Goal: Task Accomplishment & Management: Manage account settings

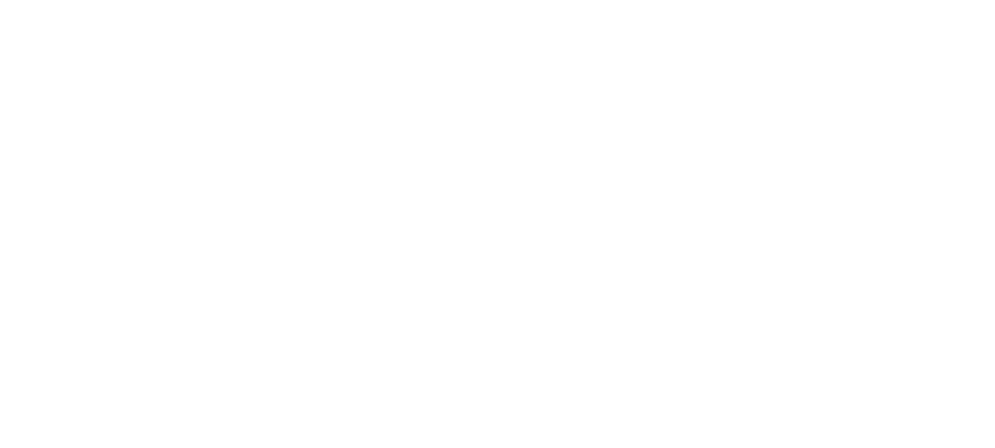
click at [930, 0] on html "x" at bounding box center [497, 0] width 995 height 0
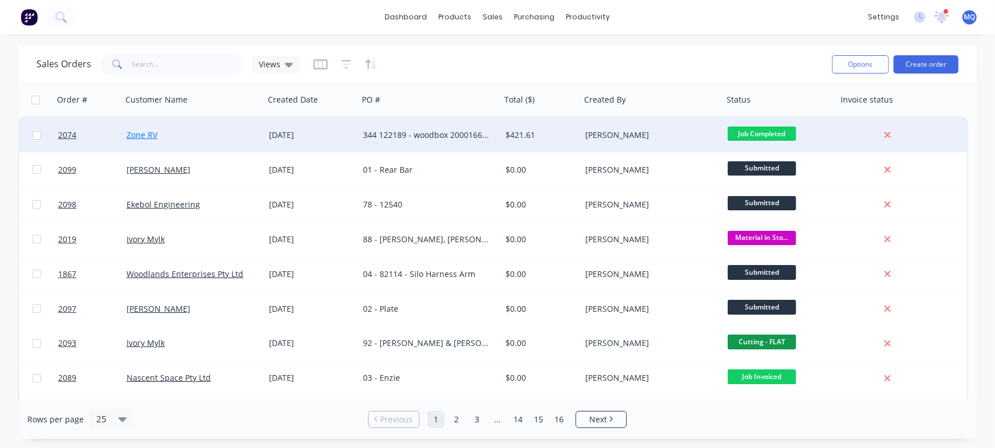
click at [142, 134] on link "Zone RV" at bounding box center [142, 134] width 31 height 11
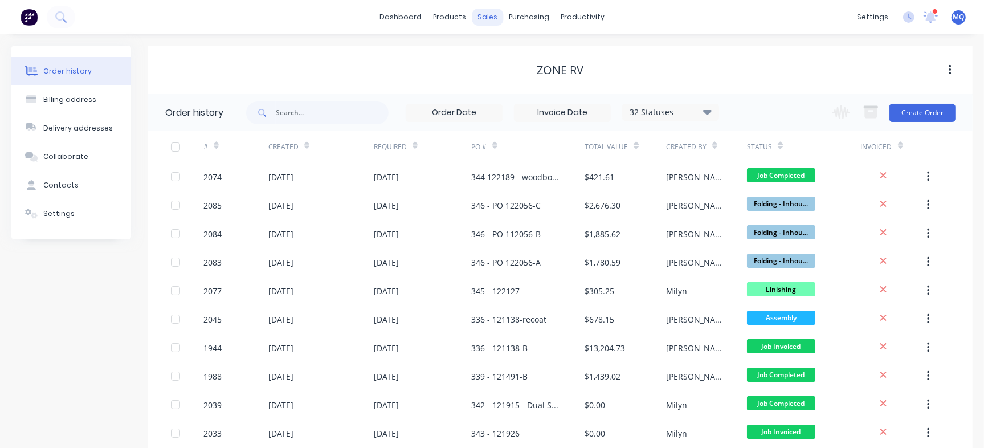
click at [491, 18] on div "sales" at bounding box center [487, 17] width 31 height 17
click at [31, 28] on div at bounding box center [22, 23] width 17 height 10
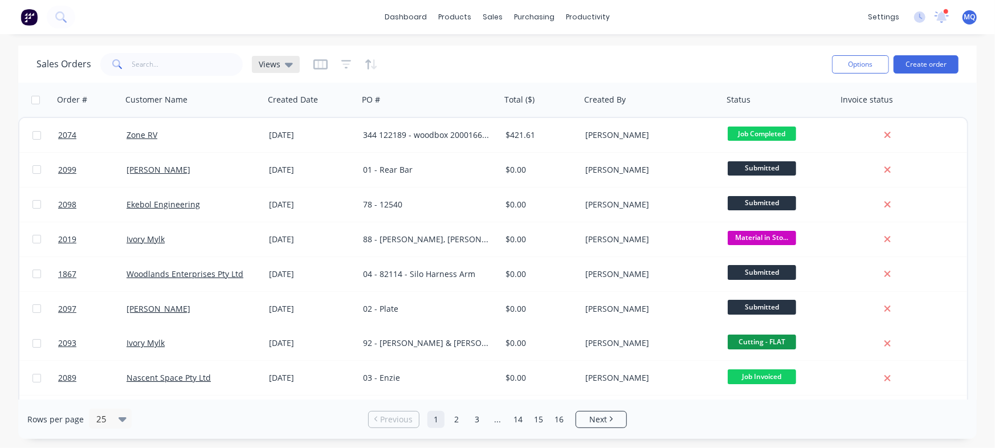
click at [285, 66] on icon at bounding box center [289, 64] width 8 height 13
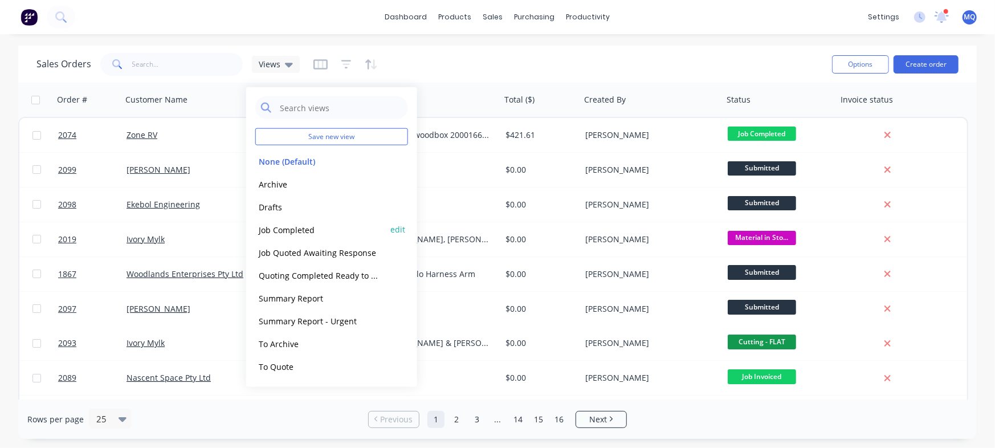
click at [275, 232] on button "Job Completed" at bounding box center [320, 229] width 130 height 13
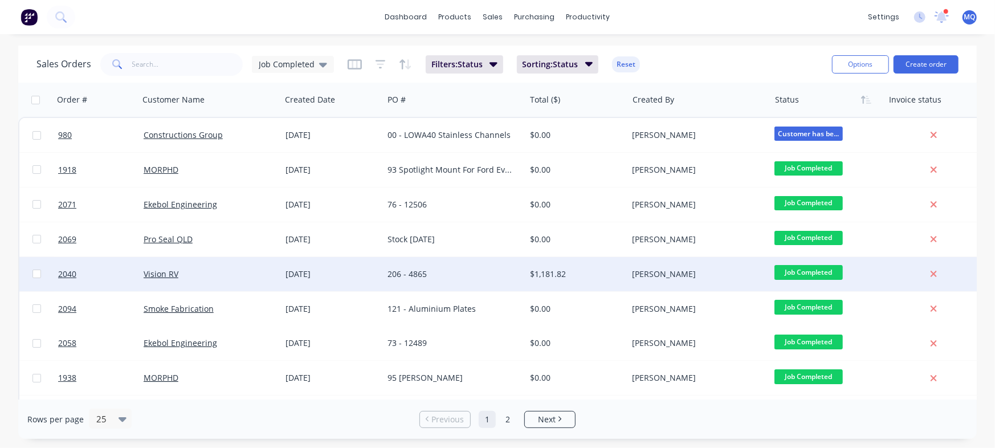
click at [336, 274] on div "[DATE]" at bounding box center [332, 273] width 93 height 11
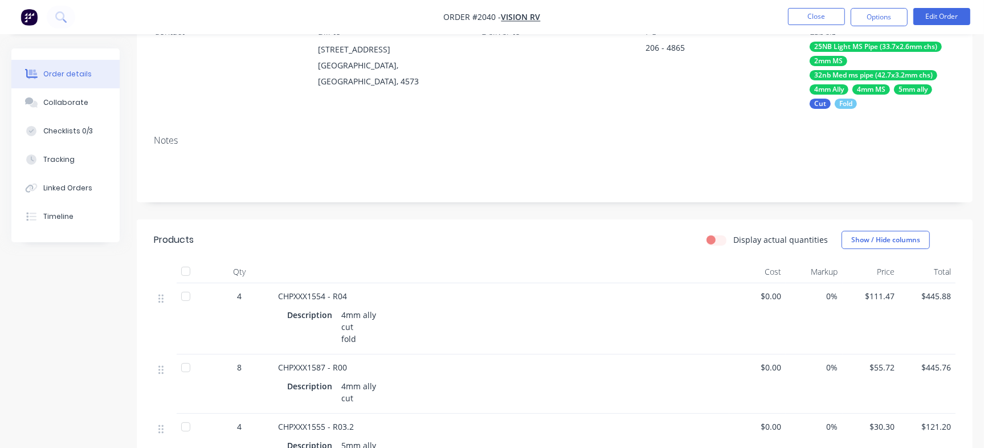
scroll to position [71, 0]
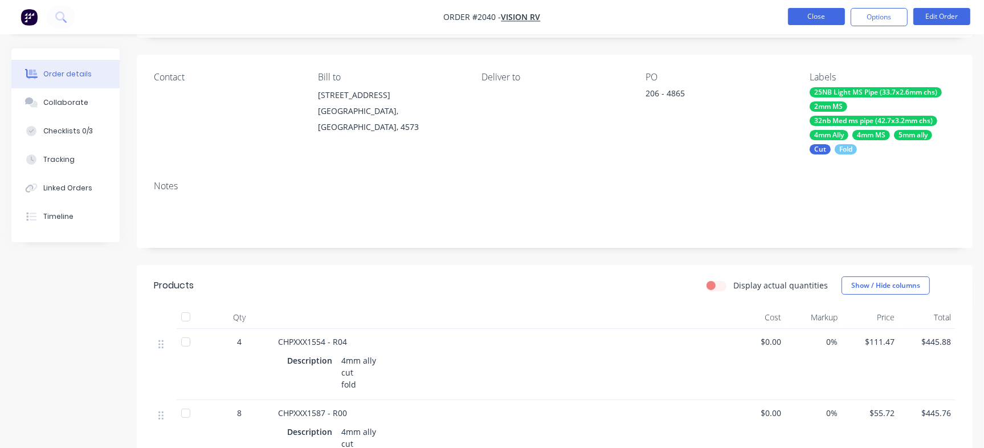
click at [800, 17] on button "Close" at bounding box center [816, 16] width 57 height 17
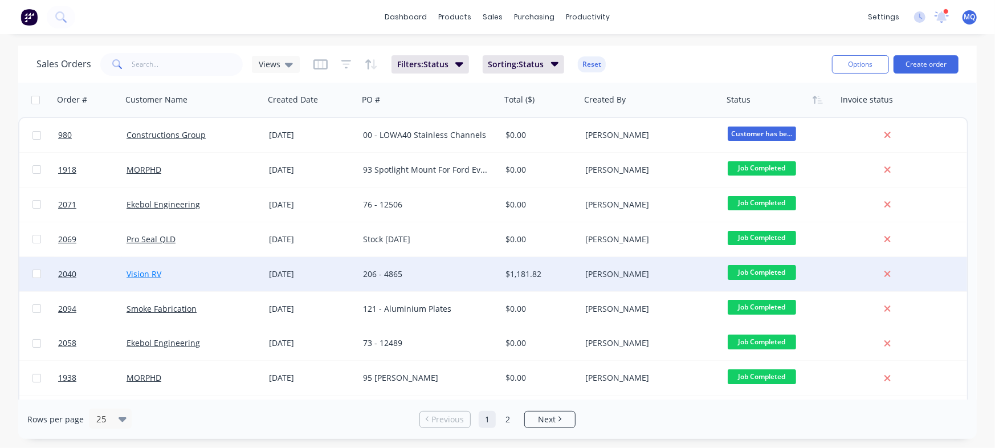
click at [137, 271] on link "Vision RV" at bounding box center [144, 273] width 35 height 11
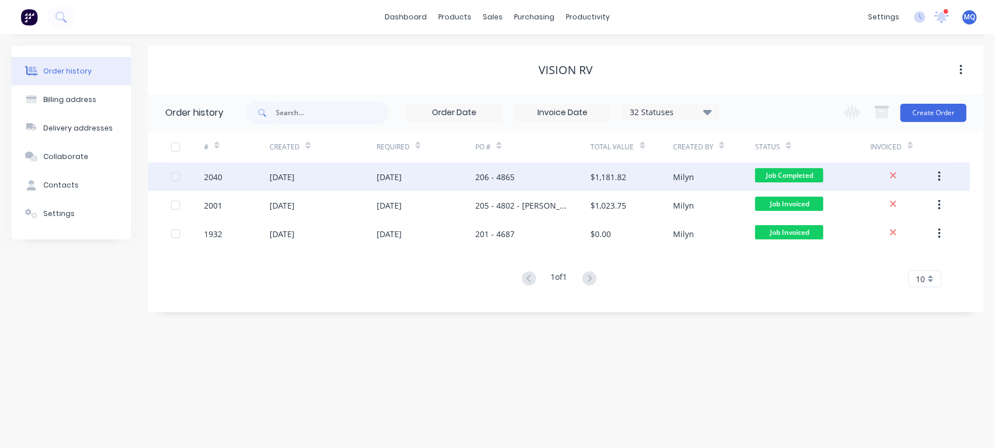
click at [495, 179] on div "206 - 4865" at bounding box center [494, 177] width 39 height 12
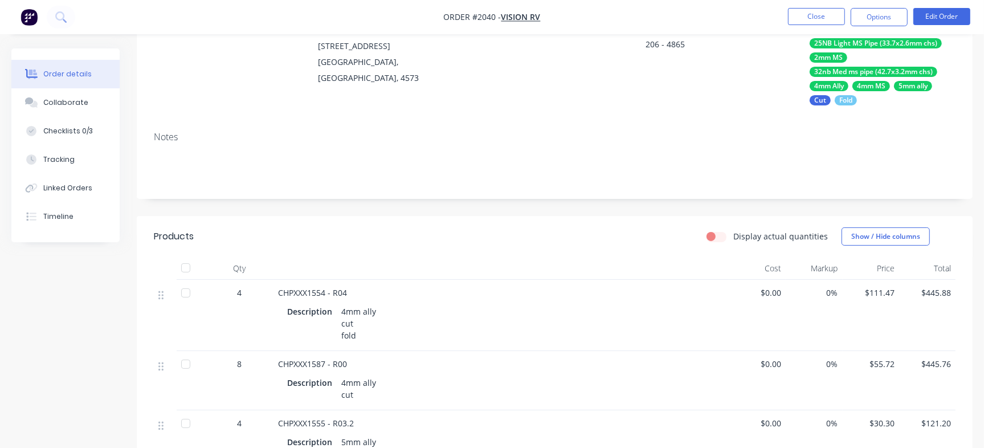
scroll to position [285, 0]
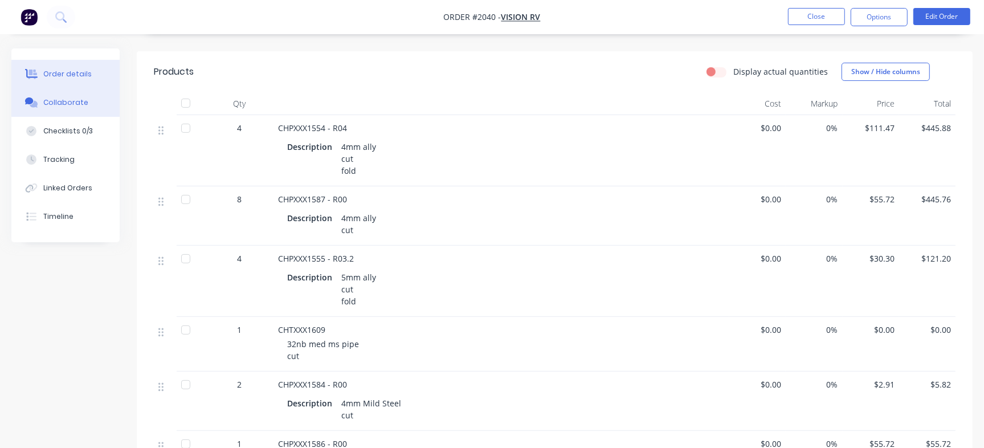
click at [69, 100] on div "Collaborate" at bounding box center [65, 102] width 45 height 10
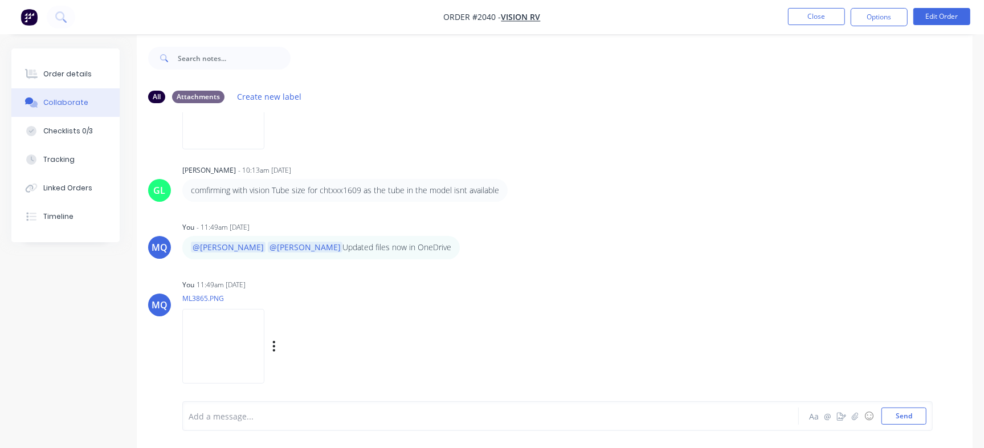
scroll to position [17, 0]
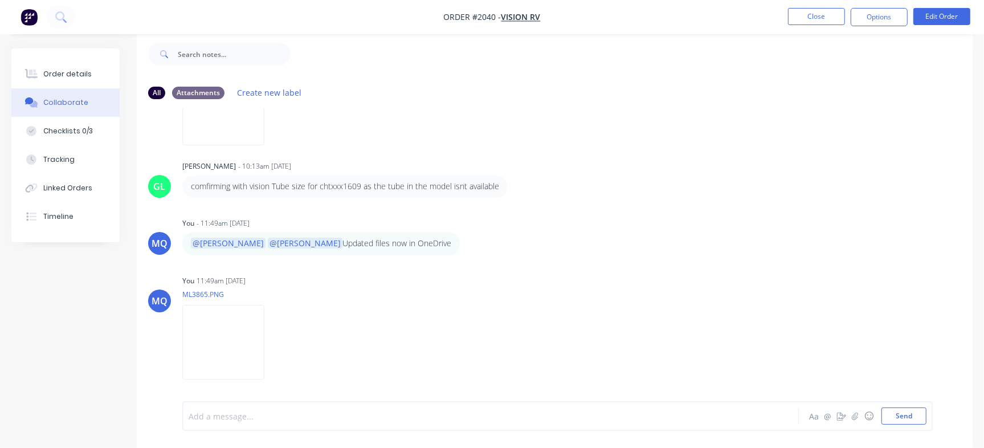
click at [325, 418] on div at bounding box center [465, 416] width 553 height 12
click at [318, 413] on span "is this at the new shed?" at bounding box center [363, 416] width 90 height 11
click at [413, 414] on div "@[PERSON_NAME] @WorkShop confirming is this at the new shed?" at bounding box center [465, 416] width 553 height 12
click at [801, 5] on nav "Order #2040 - Vision RV Close Options Edit Order" at bounding box center [492, 17] width 984 height 34
click at [801, 16] on button "Close" at bounding box center [816, 16] width 57 height 17
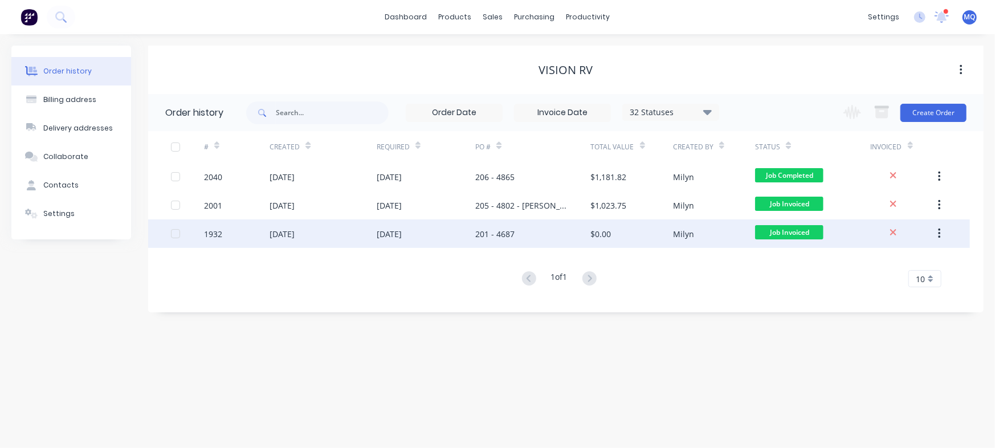
click at [610, 235] on div "$0.00" at bounding box center [601, 234] width 21 height 12
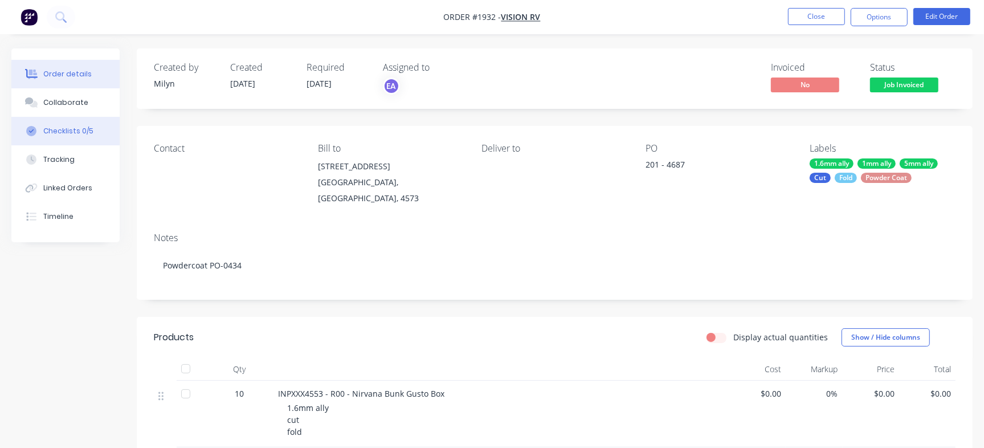
click at [82, 130] on div "Checklists 0/5" at bounding box center [68, 131] width 50 height 10
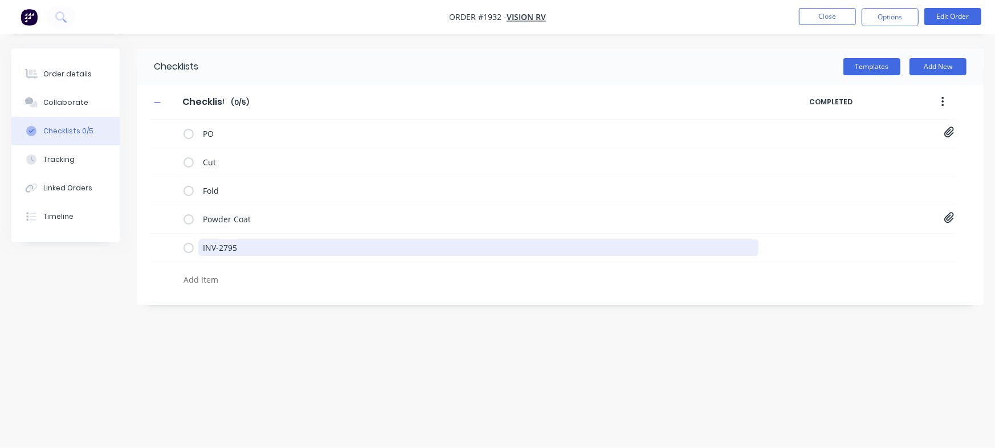
click at [0, 197] on div "Order details Collaborate Checklists 0/5 Tracking Linked Orders Timeline Order …" at bounding box center [497, 202] width 995 height 308
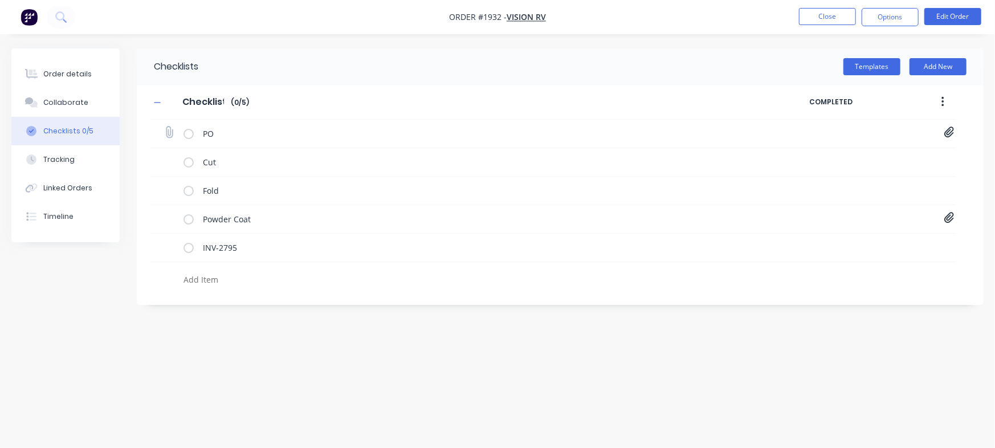
click at [952, 131] on icon at bounding box center [949, 132] width 10 height 11
click at [828, 154] on link "PO04687.pdf" at bounding box center [857, 158] width 133 height 12
click at [71, 71] on div "Order details" at bounding box center [67, 74] width 48 height 10
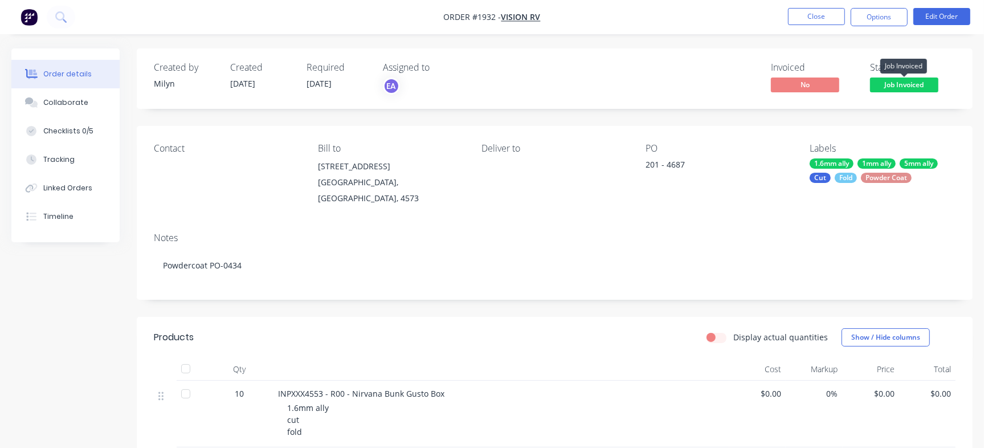
click at [907, 80] on span "Job Invoiced" at bounding box center [904, 85] width 68 height 14
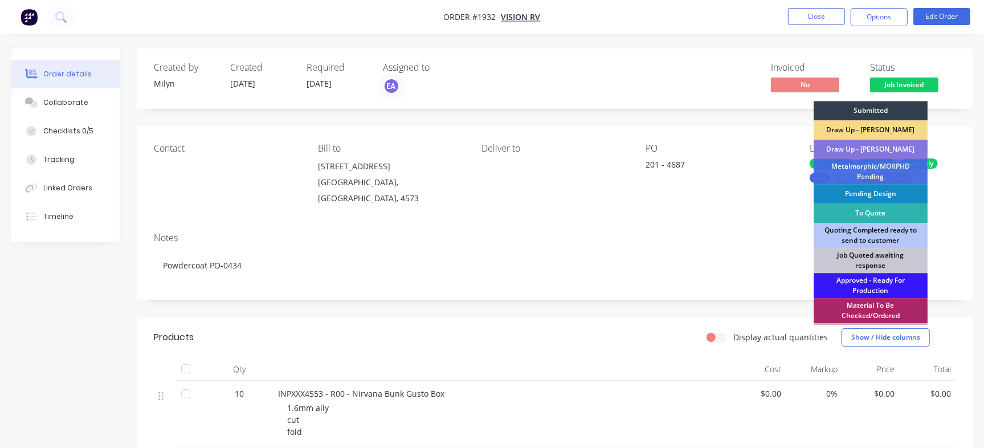
click at [716, 55] on div "Created by [PERSON_NAME] Created [DATE] Required [DATE] Assigned to EA Invoiced…" at bounding box center [555, 78] width 836 height 60
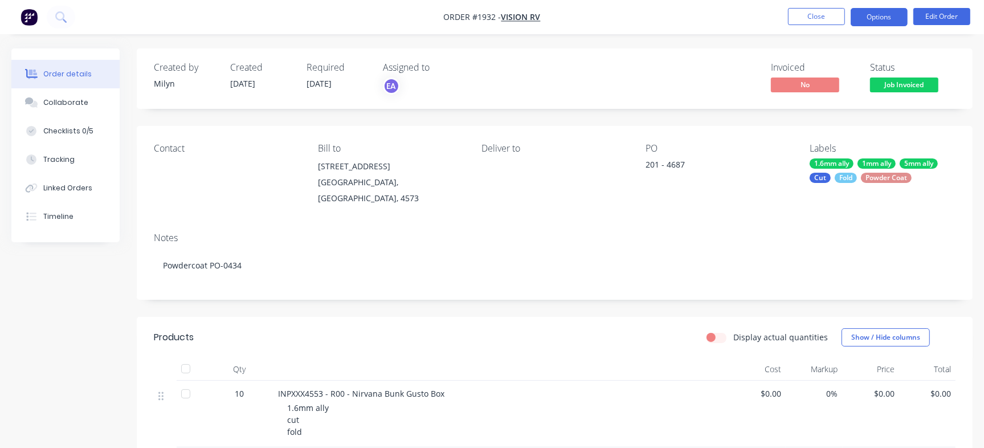
click at [864, 21] on button "Options" at bounding box center [879, 17] width 57 height 18
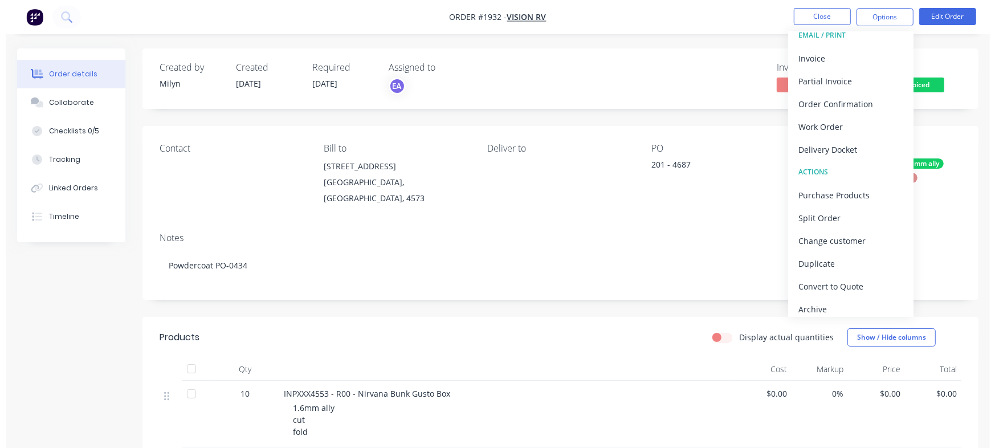
scroll to position [17, 0]
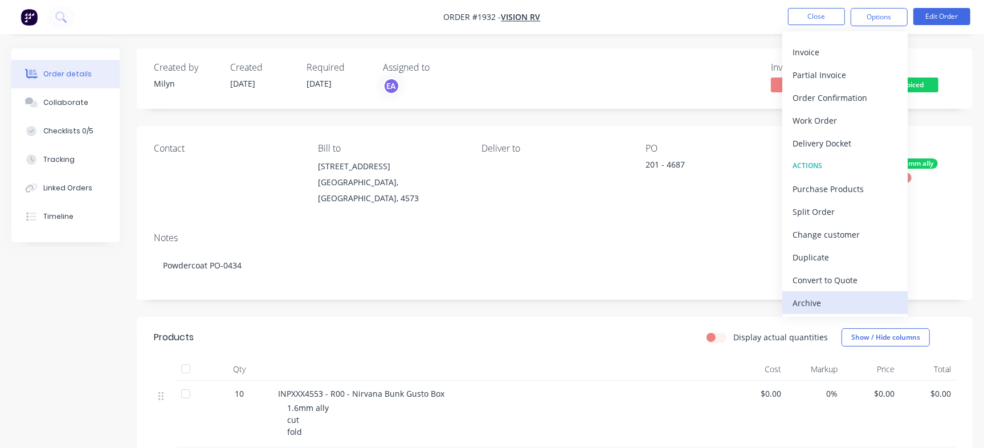
click at [804, 303] on div "Archive" at bounding box center [845, 303] width 105 height 17
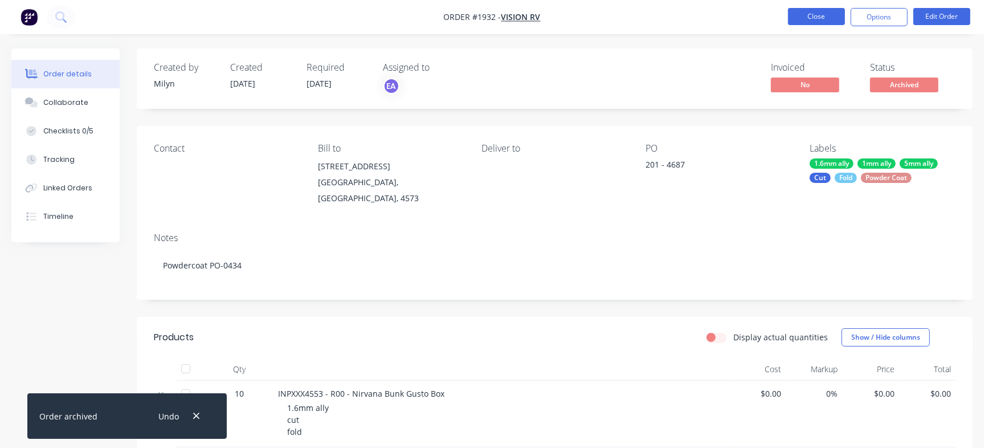
click at [804, 11] on button "Close" at bounding box center [816, 16] width 57 height 17
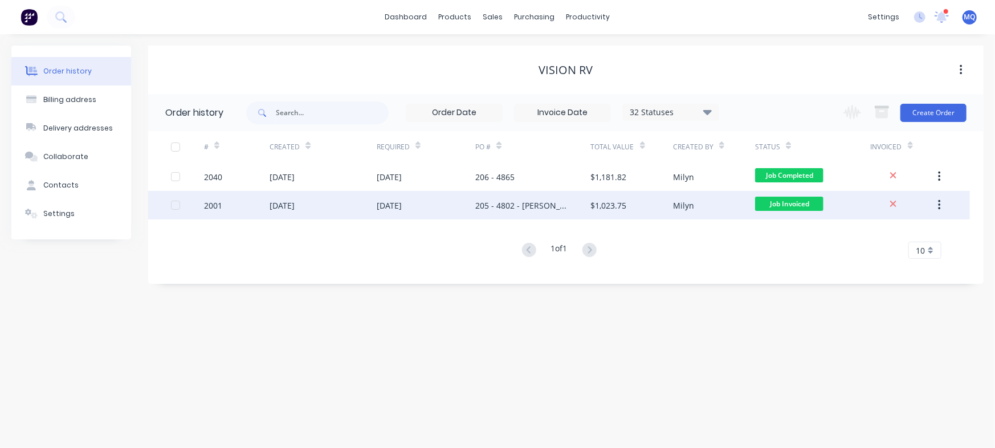
click at [529, 203] on div "205 - 4802 - [PERSON_NAME] Can Holders" at bounding box center [521, 205] width 92 height 12
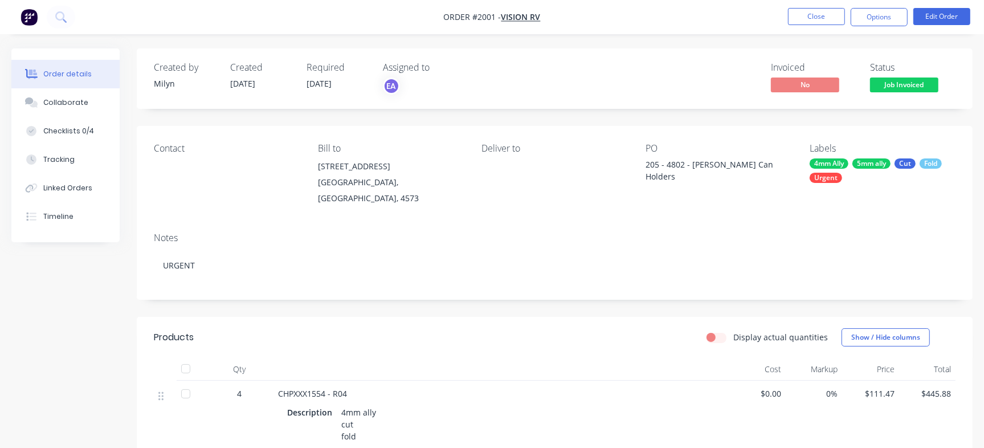
drag, startPoint x: 75, startPoint y: 124, endPoint x: 127, endPoint y: 127, distance: 52.5
click at [75, 125] on button "Checklists 0/4" at bounding box center [65, 131] width 108 height 28
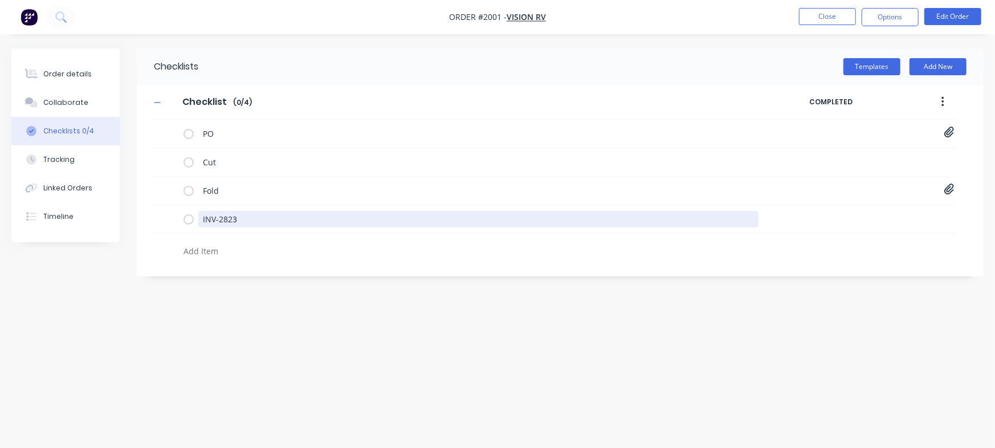
drag, startPoint x: 270, startPoint y: 218, endPoint x: 3, endPoint y: 205, distance: 266.5
click at [3, 203] on div "Order details Collaborate Checklists 0/4 Tracking Linked Orders Timeline Order …" at bounding box center [497, 202] width 995 height 308
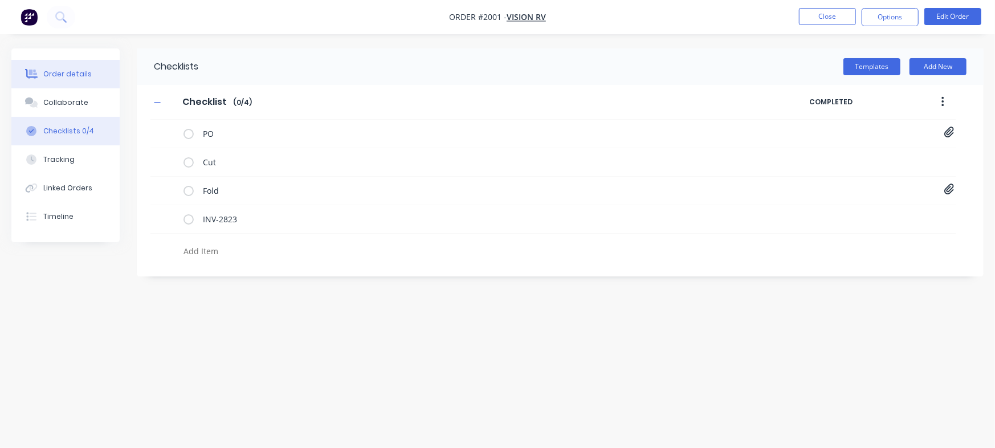
type textarea "x"
click at [76, 78] on div "Order details" at bounding box center [67, 74] width 48 height 10
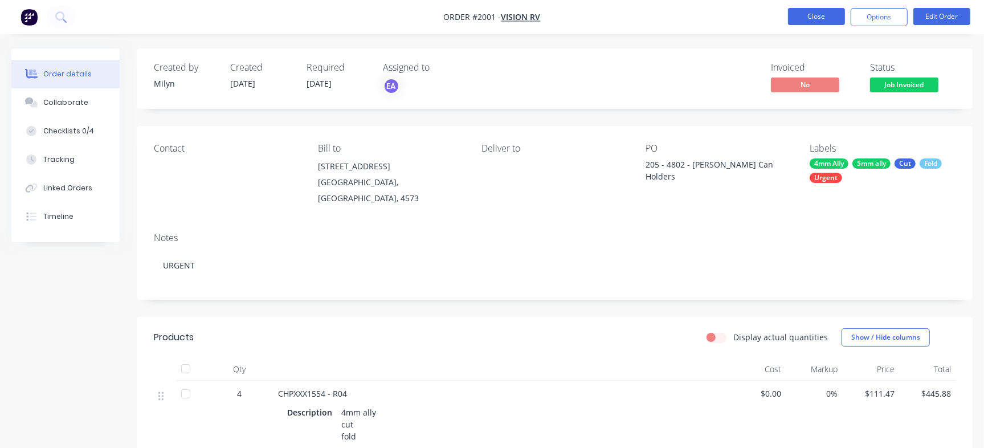
click at [822, 16] on button "Close" at bounding box center [816, 16] width 57 height 17
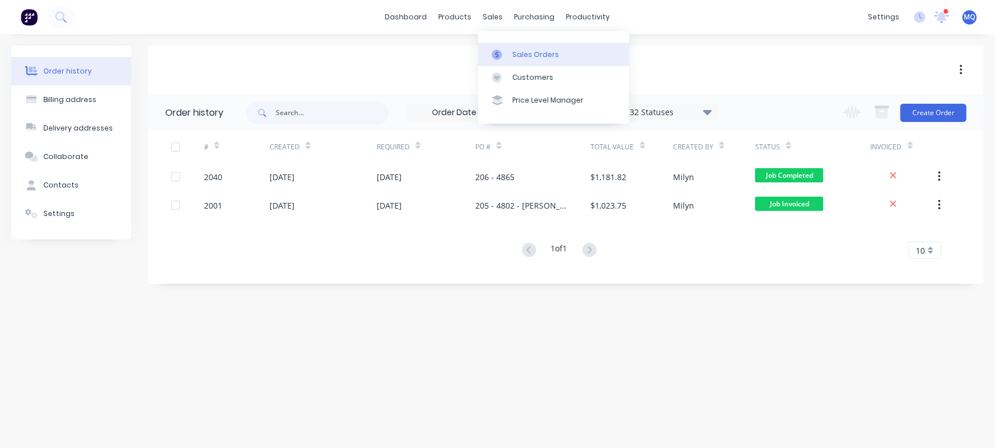
click at [488, 52] on link "Sales Orders" at bounding box center [553, 54] width 151 height 23
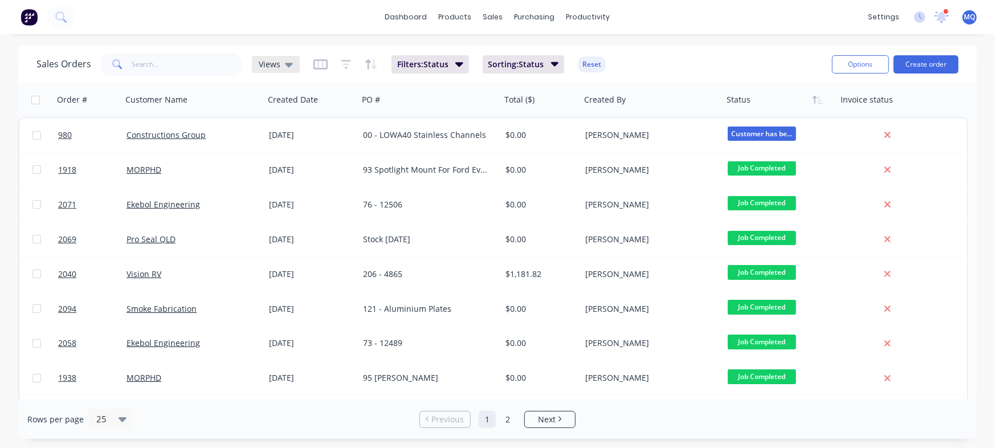
click at [287, 60] on icon at bounding box center [289, 64] width 8 height 13
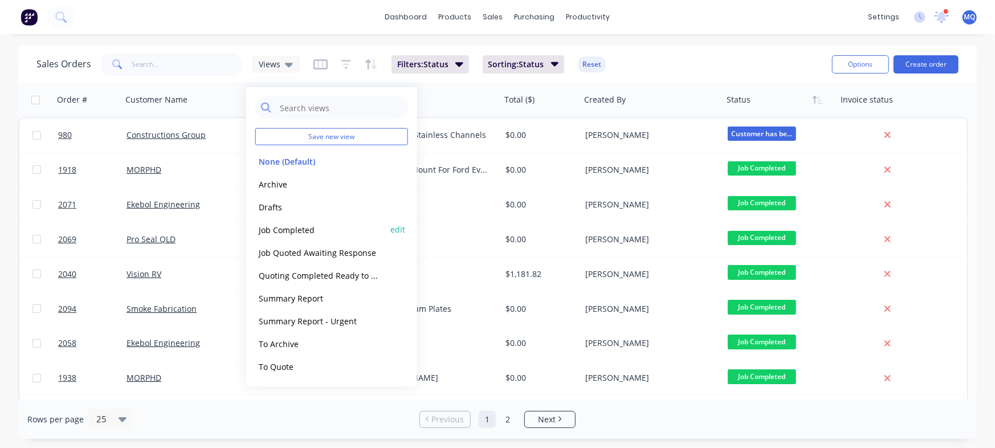
click at [291, 229] on button "Job Completed" at bounding box center [320, 229] width 130 height 13
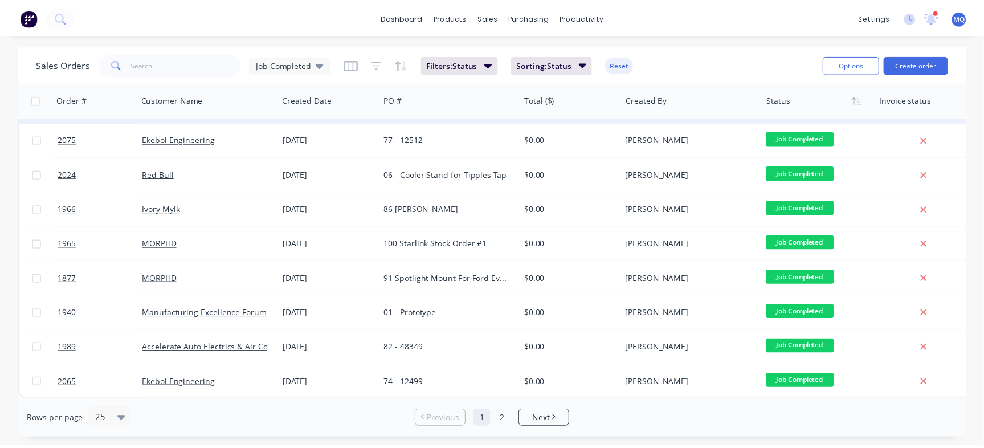
scroll to position [590, 0]
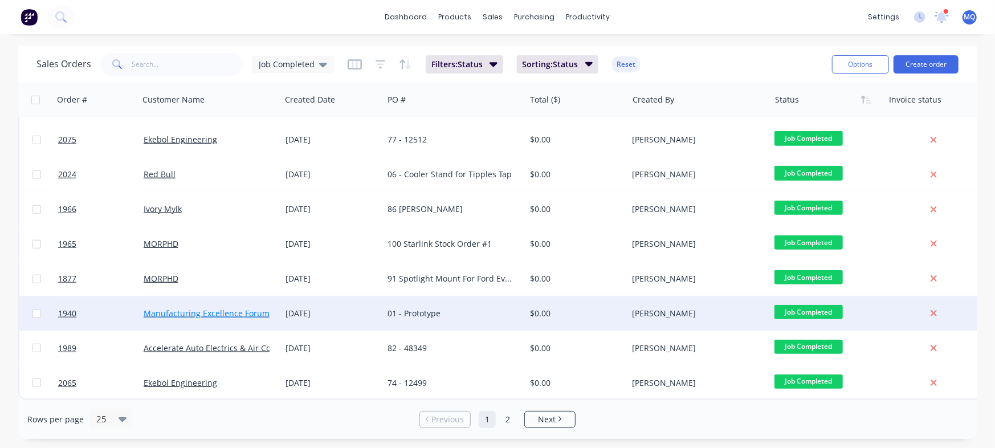
click at [217, 309] on link "Manufacturing Excellence Forum" at bounding box center [207, 313] width 126 height 11
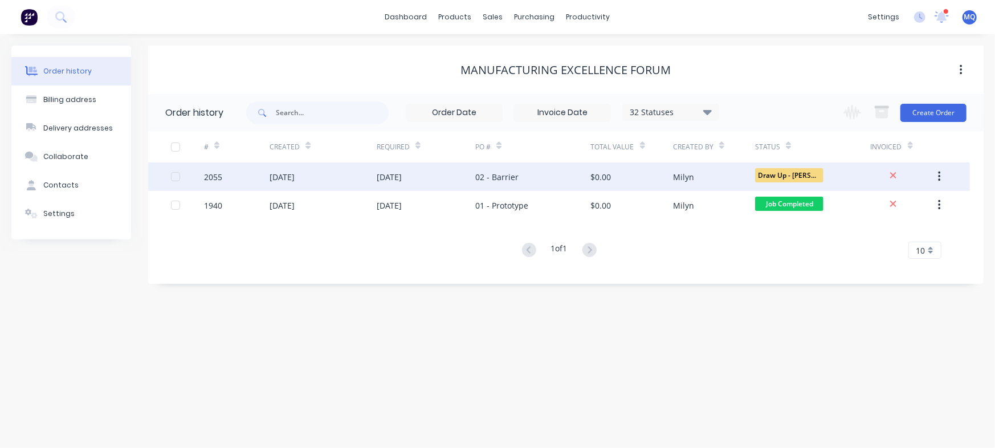
click at [492, 169] on div "02 - Barrier" at bounding box center [532, 176] width 115 height 28
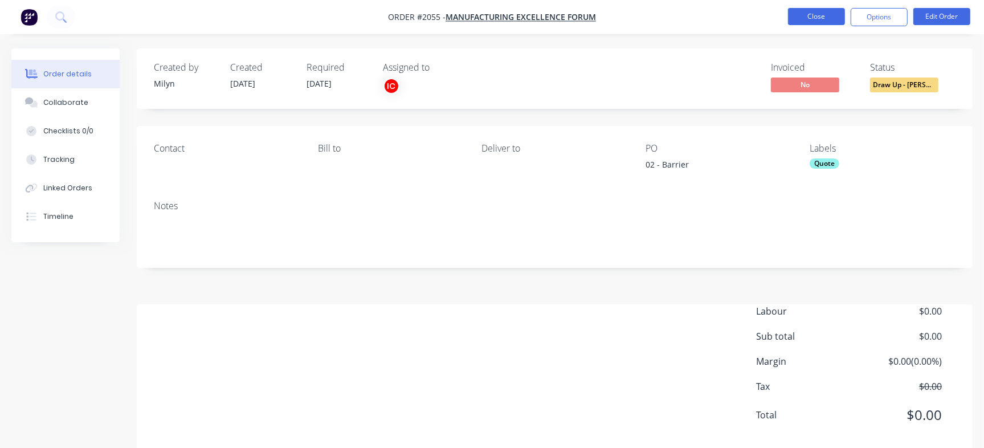
click at [820, 16] on button "Close" at bounding box center [816, 16] width 57 height 17
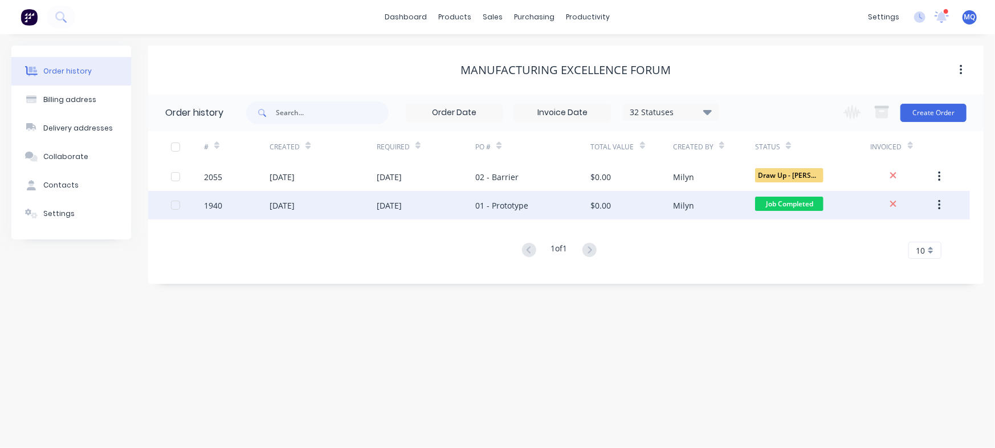
click at [499, 202] on div "01 - Prototype" at bounding box center [501, 205] width 53 height 12
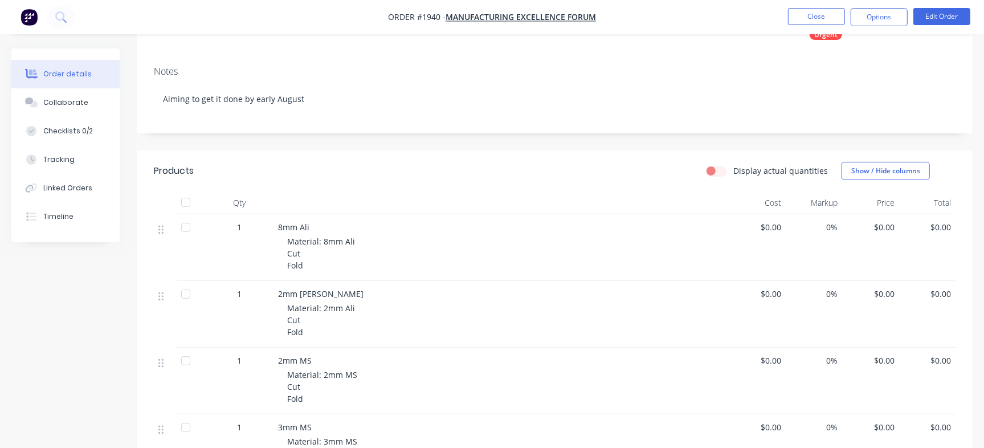
scroll to position [214, 0]
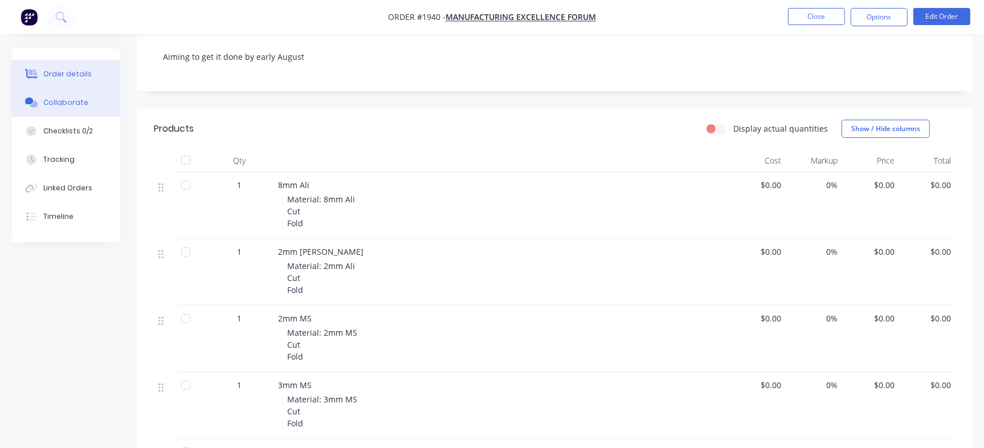
click at [83, 109] on button "Collaborate" at bounding box center [65, 102] width 108 height 28
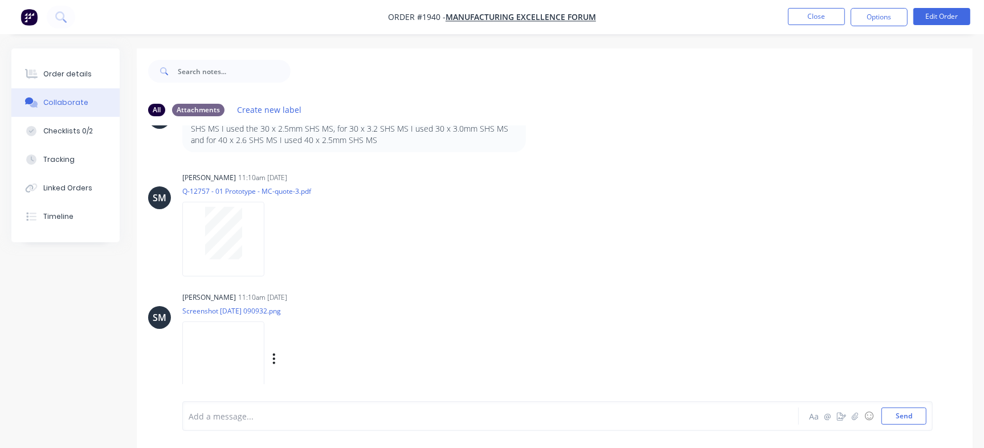
scroll to position [17, 0]
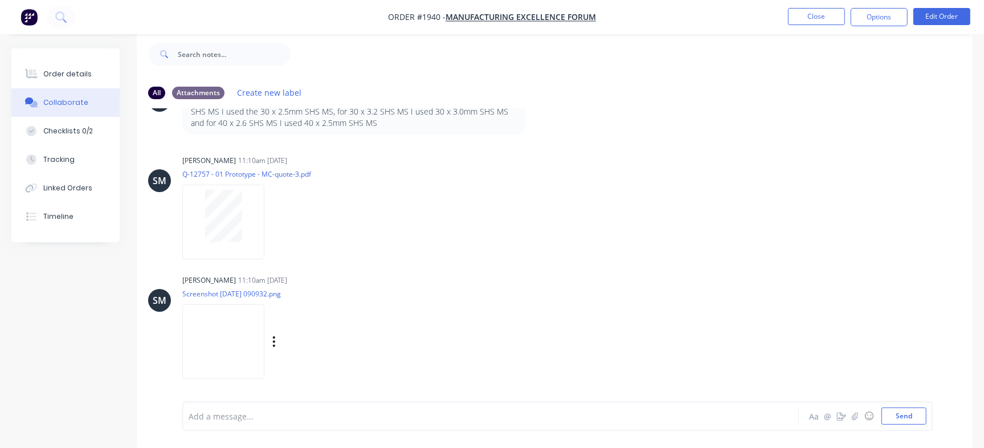
click at [252, 332] on img at bounding box center [223, 341] width 82 height 75
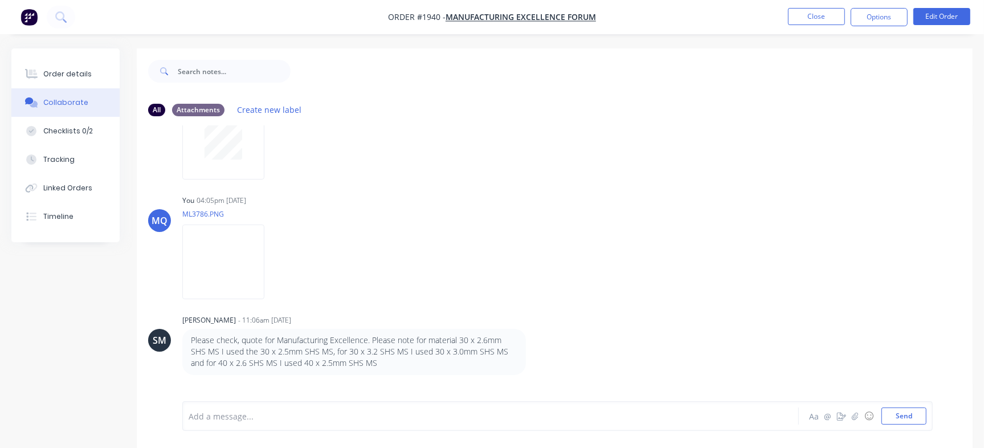
scroll to position [255, 0]
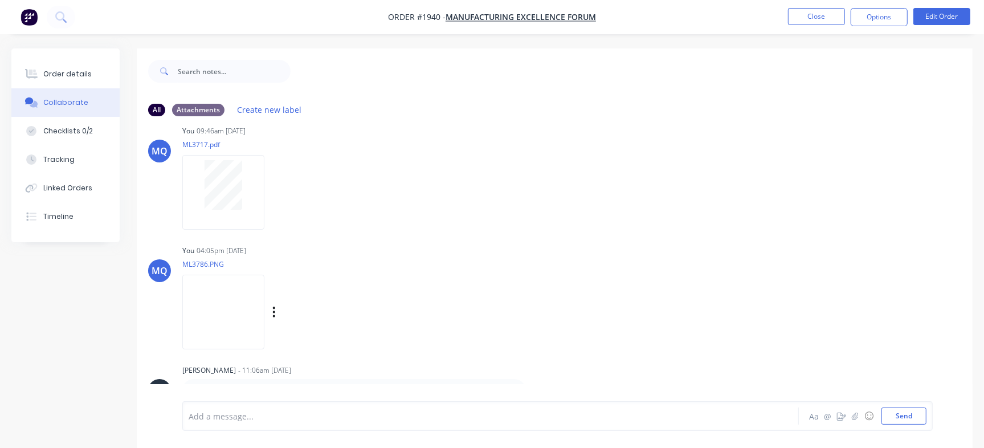
click at [262, 315] on img at bounding box center [223, 312] width 82 height 75
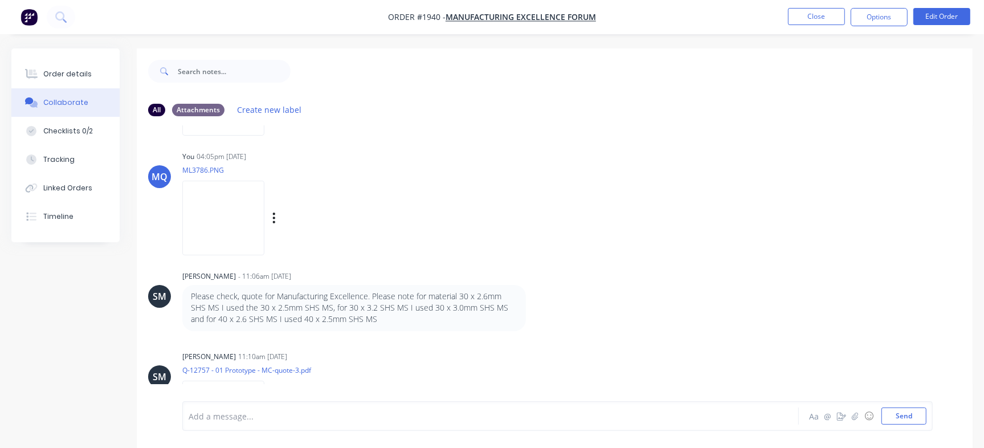
scroll to position [356, 0]
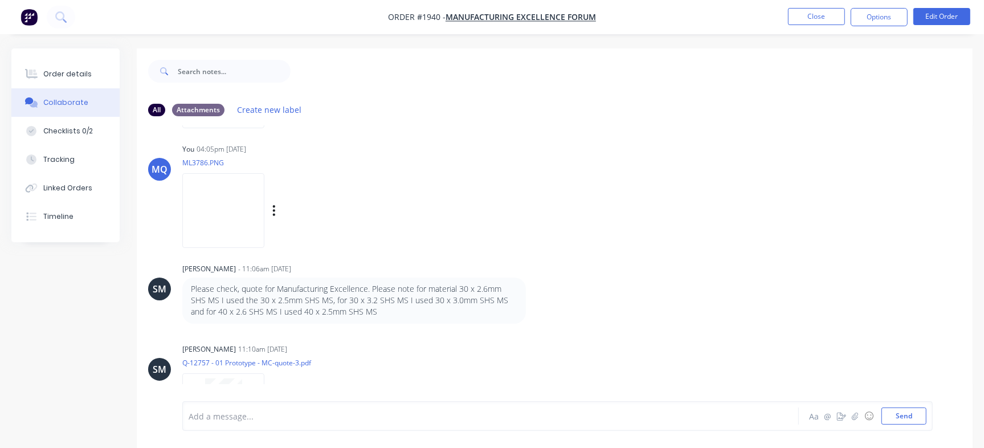
click at [258, 221] on img at bounding box center [223, 210] width 82 height 75
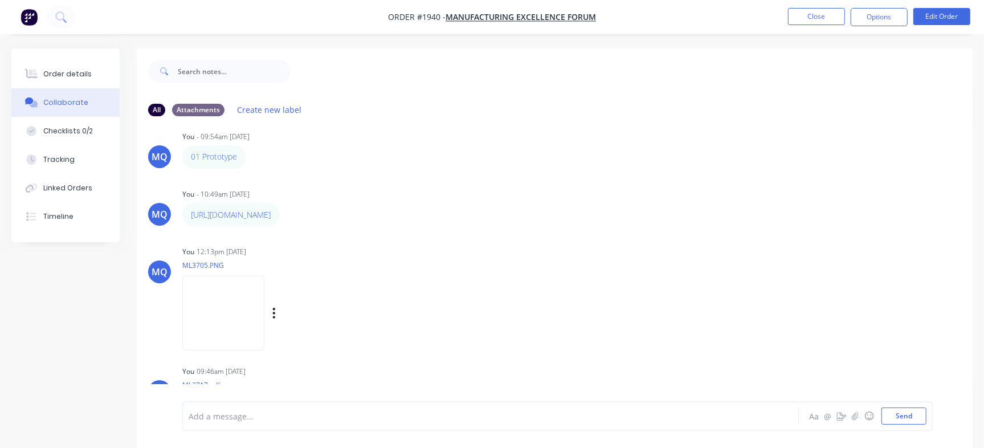
scroll to position [0, 0]
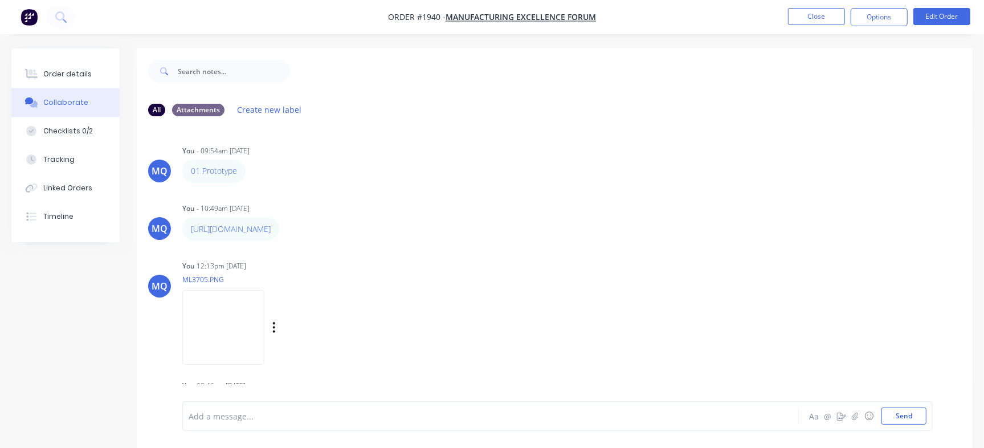
click at [264, 327] on img at bounding box center [223, 327] width 82 height 75
click at [70, 66] on button "Order details" at bounding box center [65, 74] width 108 height 28
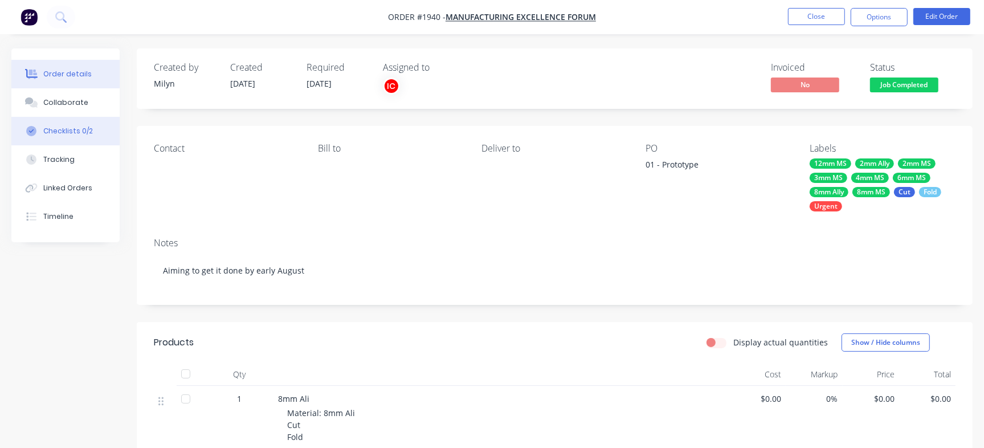
click at [92, 130] on button "Checklists 0/2" at bounding box center [65, 131] width 108 height 28
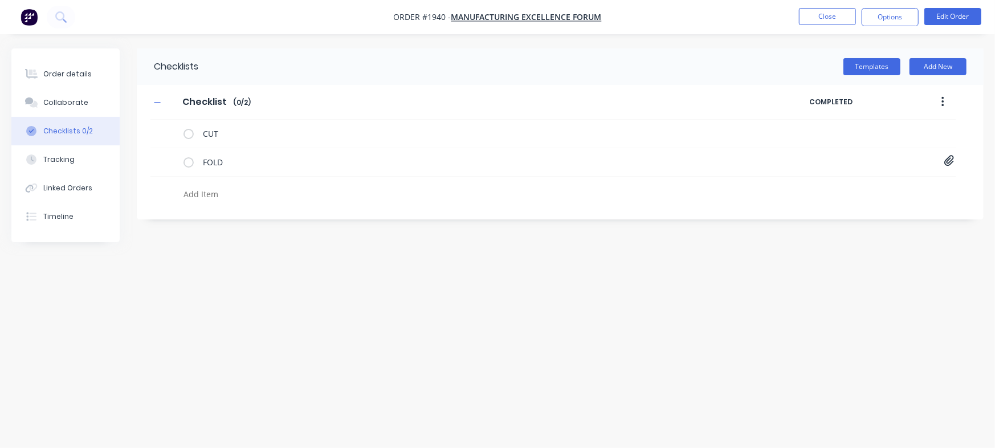
click at [246, 193] on textarea at bounding box center [438, 194] width 519 height 17
paste textarea "INV-2876"
type textarea "INV-2876"
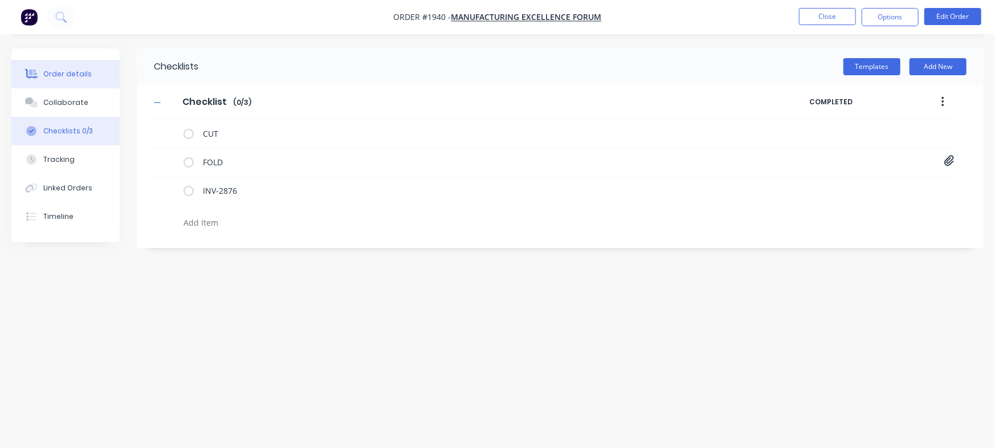
click at [89, 66] on button "Order details" at bounding box center [65, 74] width 108 height 28
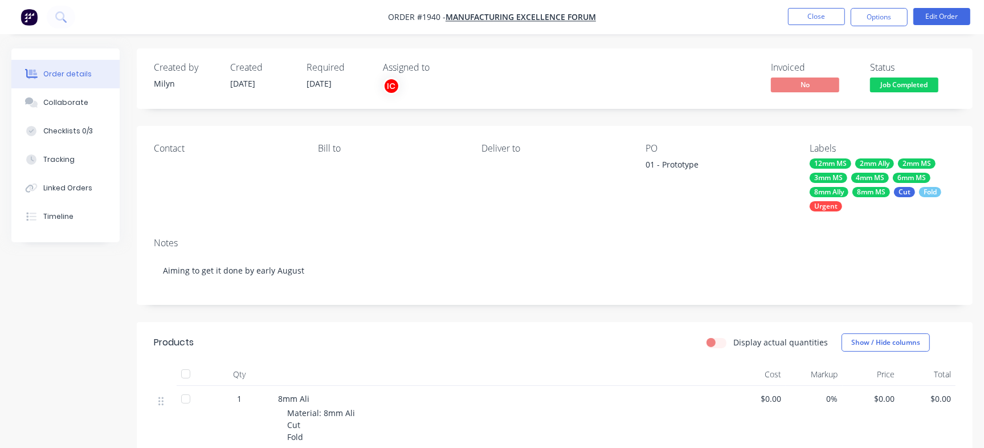
click at [913, 80] on span "Job Completed" at bounding box center [904, 85] width 68 height 14
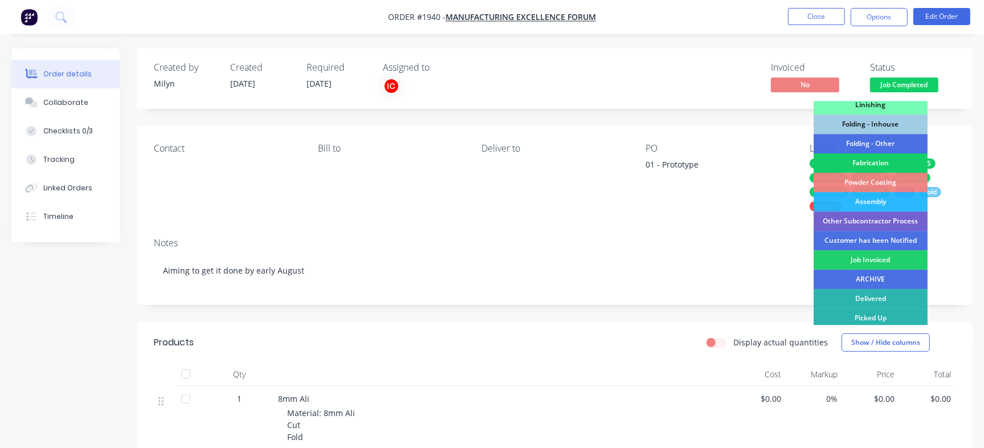
scroll to position [319, 0]
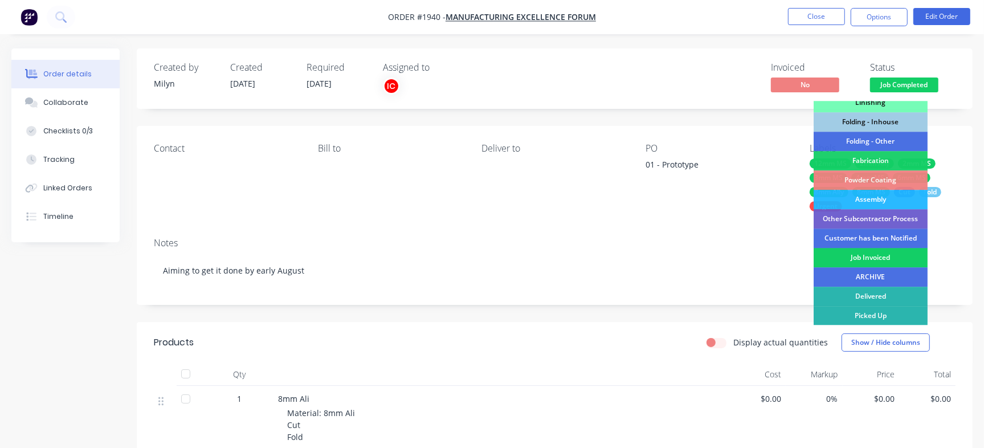
click at [886, 255] on div "Job Invoiced" at bounding box center [871, 257] width 114 height 19
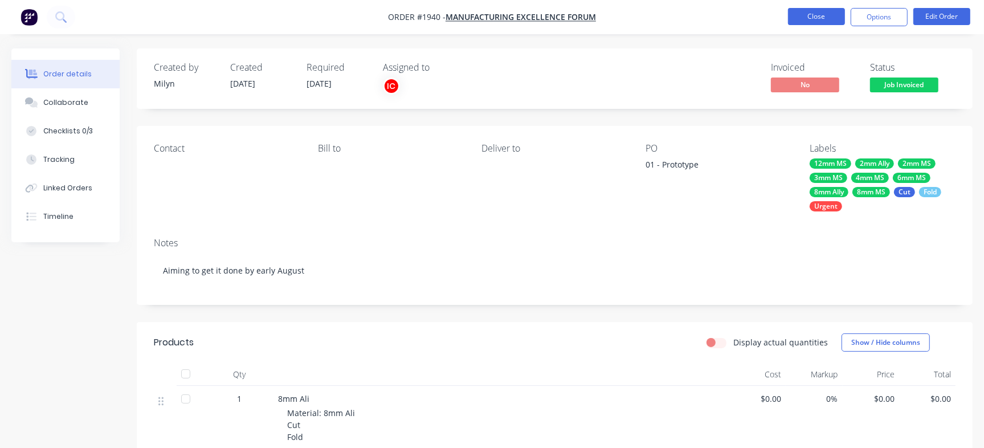
click at [810, 15] on button "Close" at bounding box center [816, 16] width 57 height 17
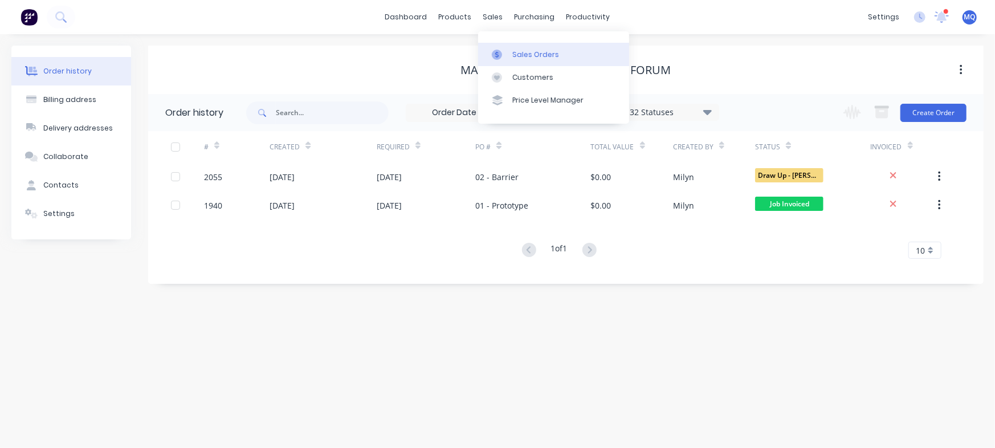
click at [490, 56] on link "Sales Orders" at bounding box center [553, 54] width 151 height 23
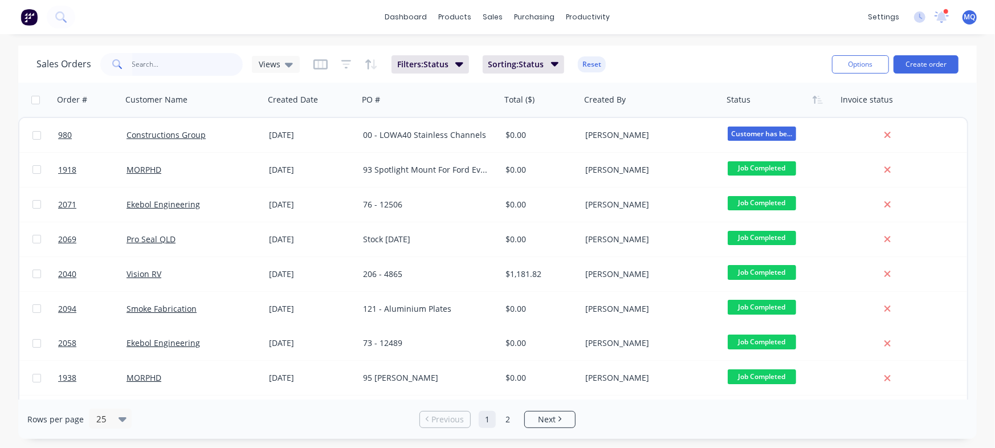
click at [201, 66] on input "text" at bounding box center [187, 64] width 111 height 23
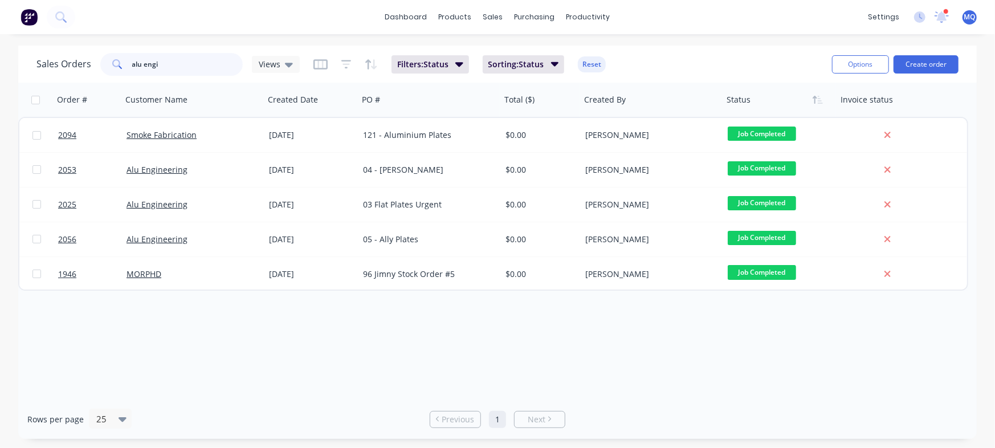
type input "alu engi"
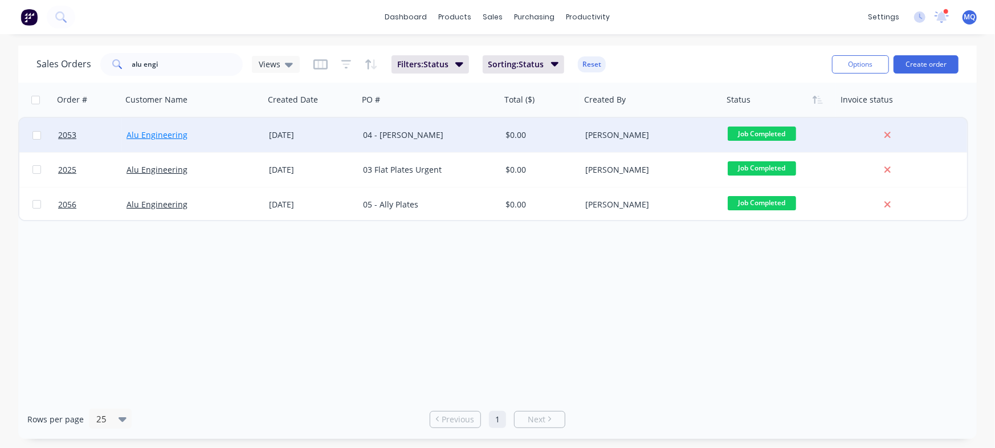
click at [168, 137] on link "Alu Engineering" at bounding box center [157, 134] width 61 height 11
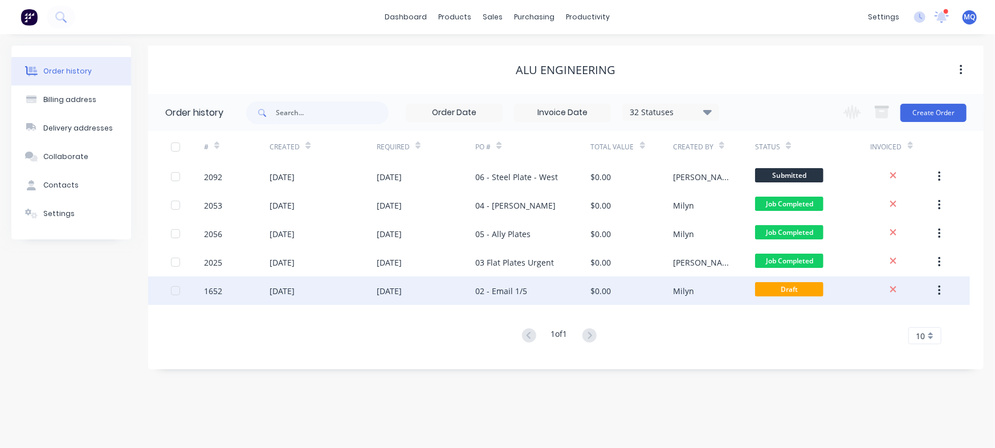
click at [554, 294] on div "02 - Email 1/5" at bounding box center [532, 290] width 115 height 28
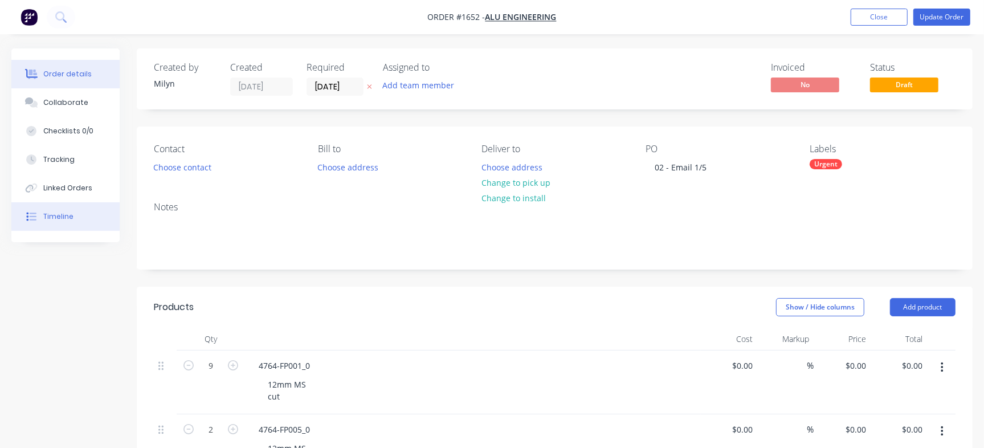
click at [86, 217] on button "Timeline" at bounding box center [65, 216] width 108 height 28
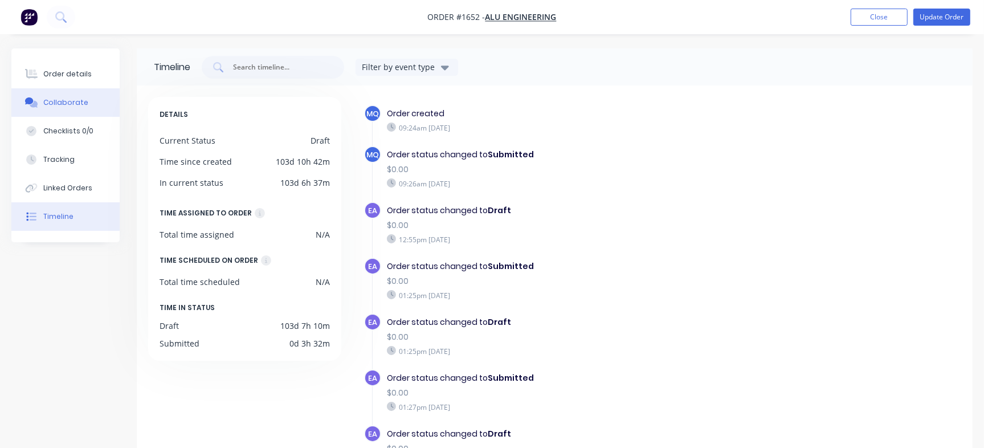
click at [51, 95] on button "Collaborate" at bounding box center [65, 102] width 108 height 28
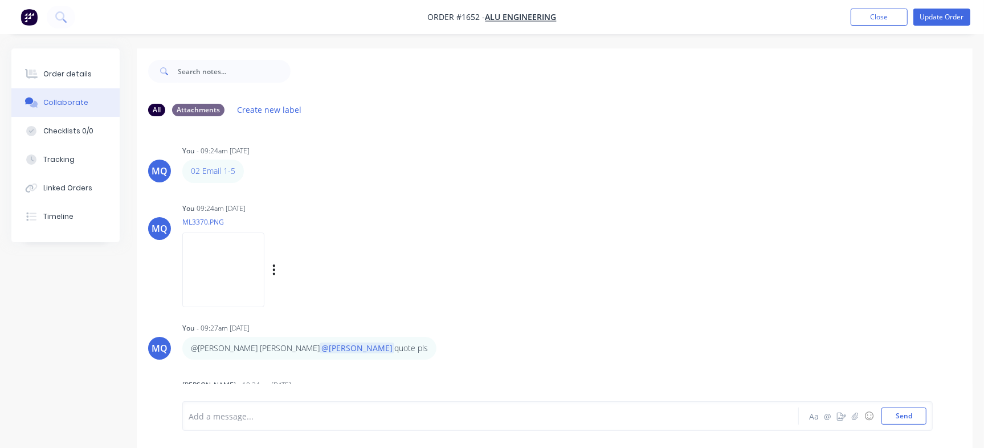
click at [254, 282] on img at bounding box center [223, 270] width 82 height 75
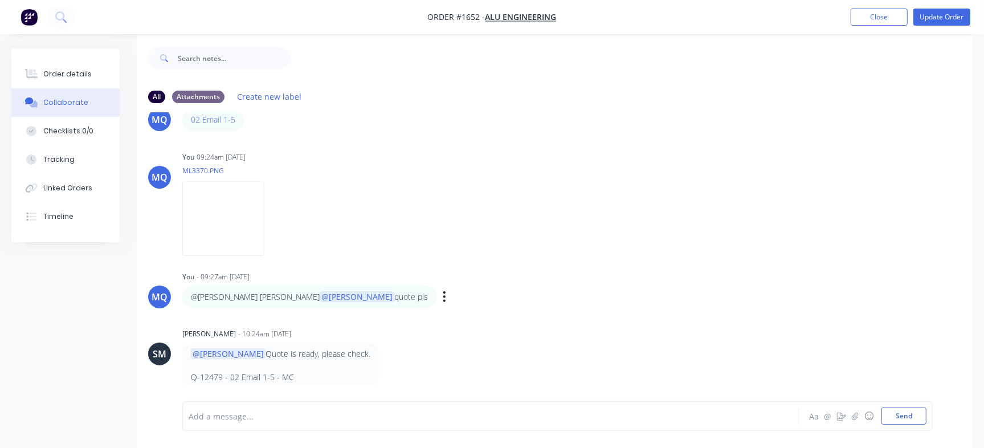
scroll to position [17, 0]
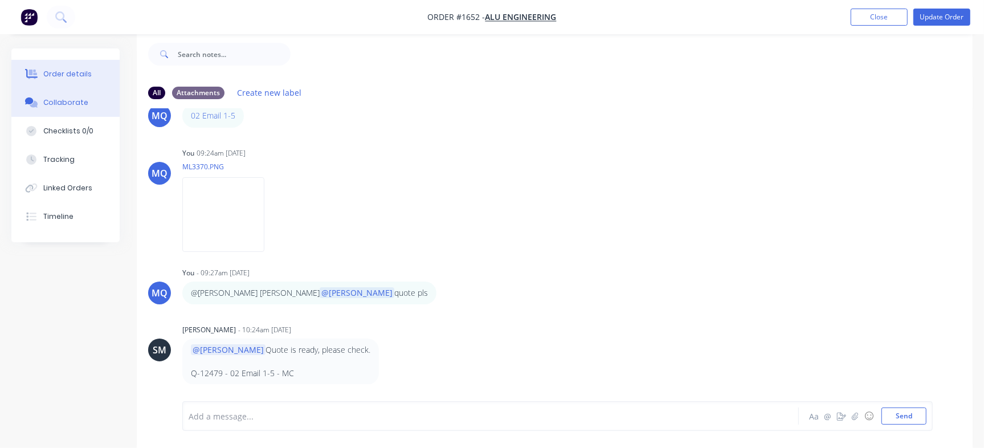
click at [79, 76] on div "Order details" at bounding box center [67, 74] width 48 height 10
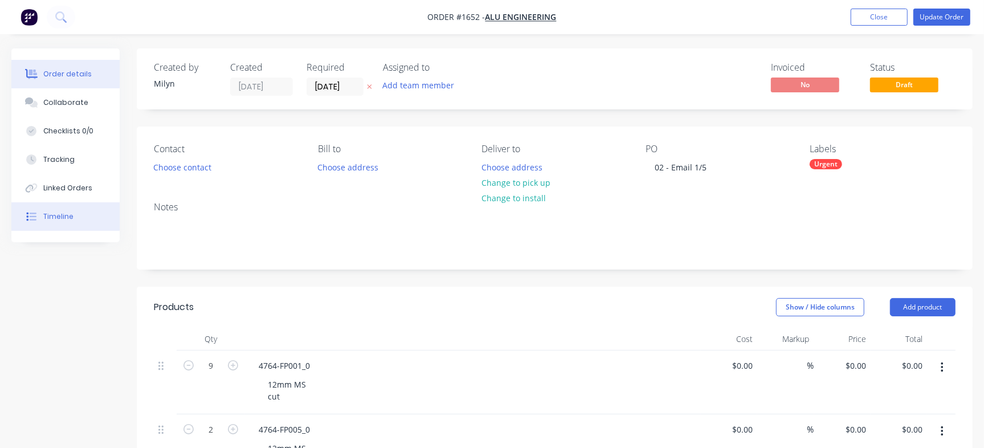
click at [88, 210] on button "Timeline" at bounding box center [65, 216] width 108 height 28
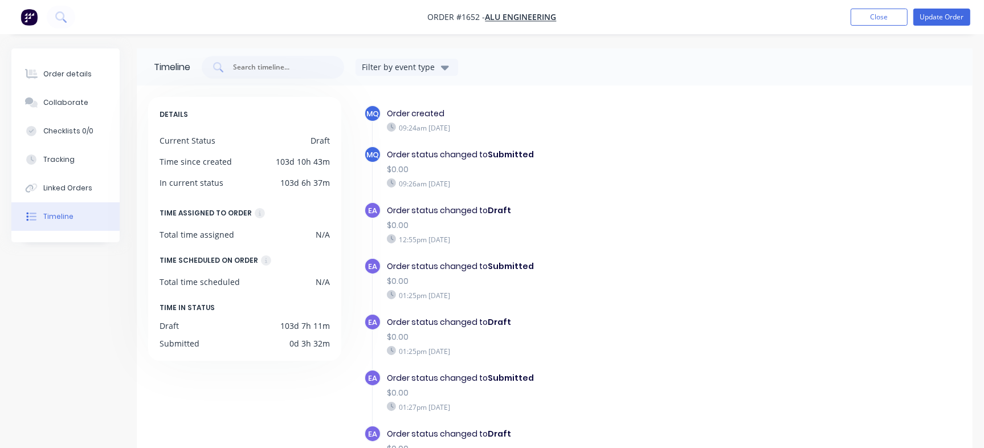
click at [871, 29] on nav "Order #1652 - Alu Engineering Add product Close Update Order" at bounding box center [492, 17] width 984 height 34
click at [885, 14] on button "Close" at bounding box center [879, 17] width 57 height 17
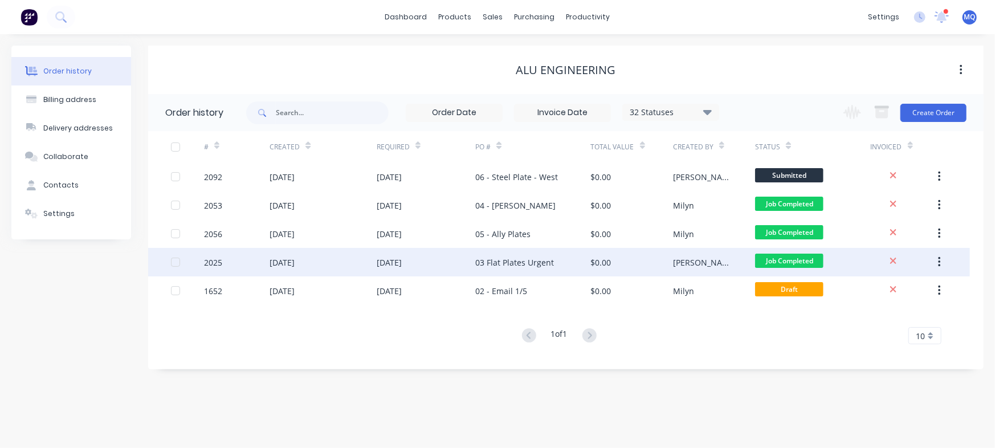
click at [543, 260] on div "03 Flat Plates Urgent" at bounding box center [514, 262] width 79 height 12
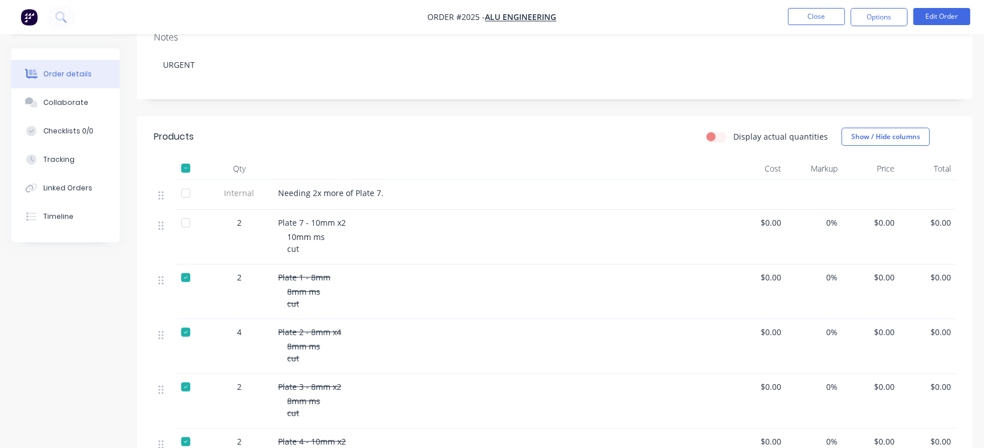
scroll to position [103, 0]
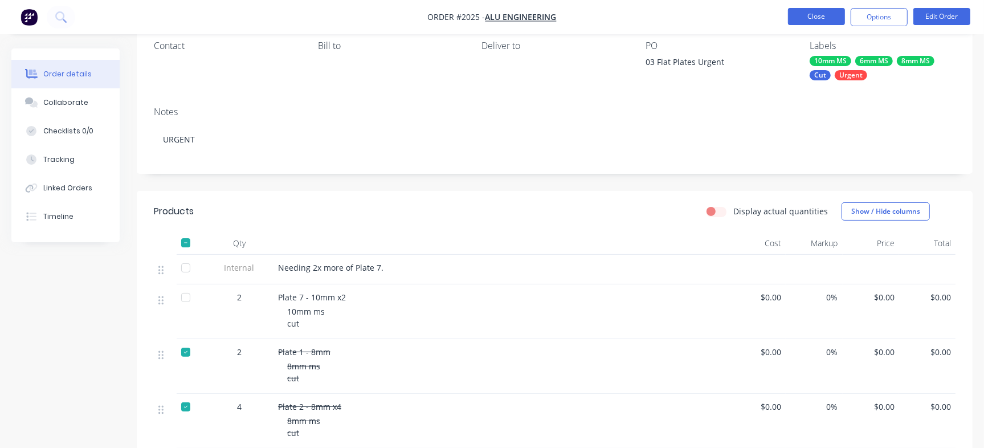
click at [826, 21] on button "Close" at bounding box center [816, 16] width 57 height 17
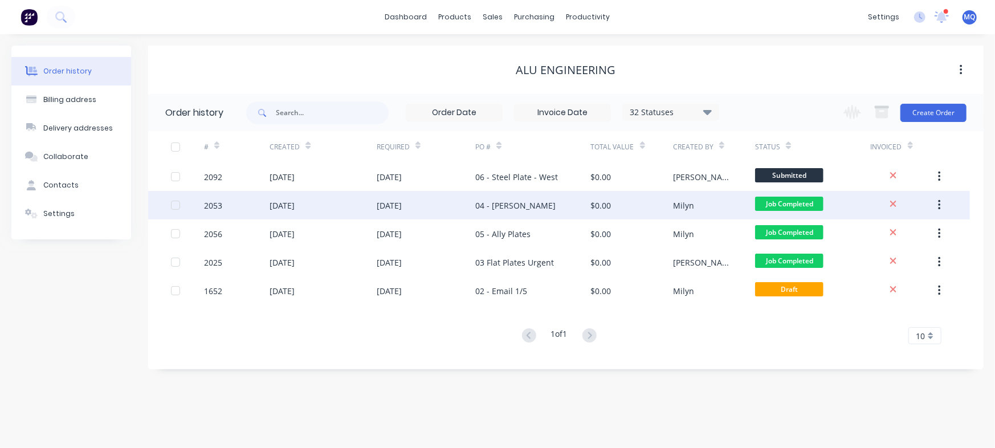
click at [514, 209] on div "04 - [PERSON_NAME]" at bounding box center [532, 205] width 115 height 28
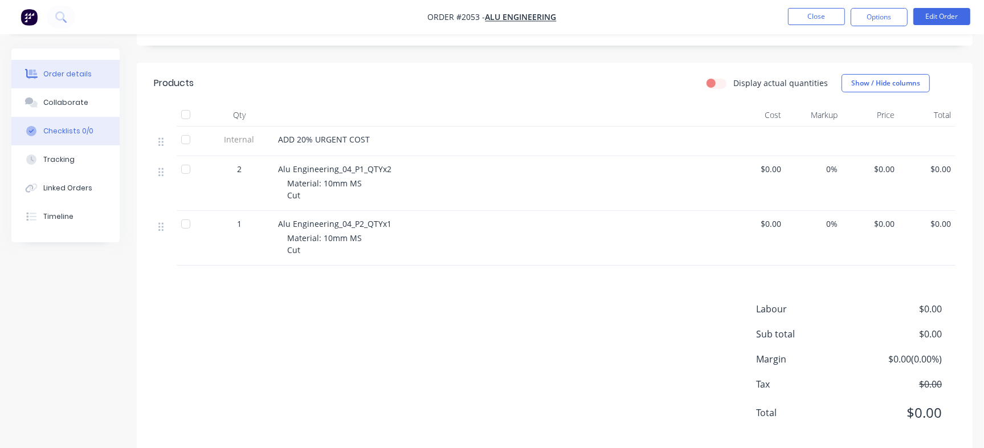
scroll to position [243, 0]
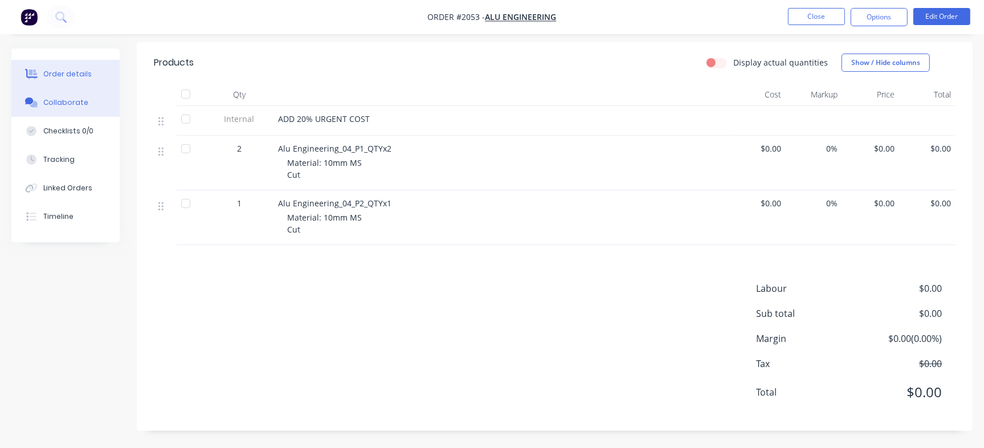
click at [77, 103] on div "Collaborate" at bounding box center [65, 102] width 45 height 10
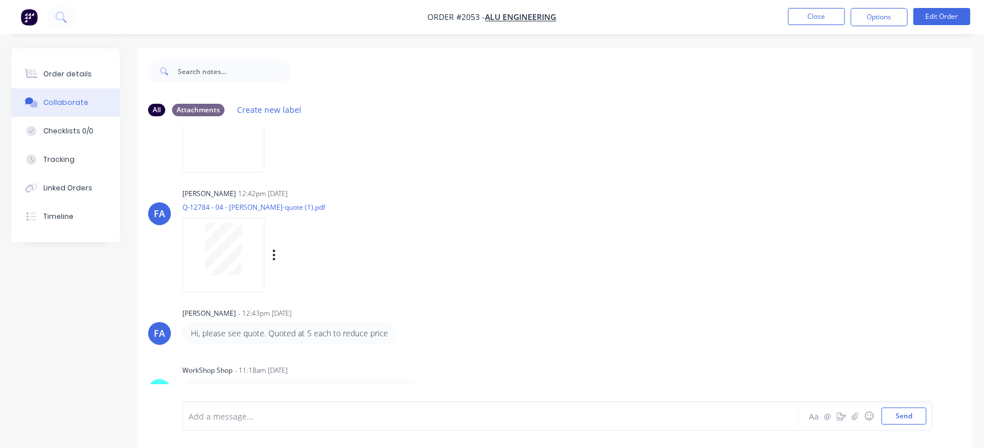
scroll to position [17, 0]
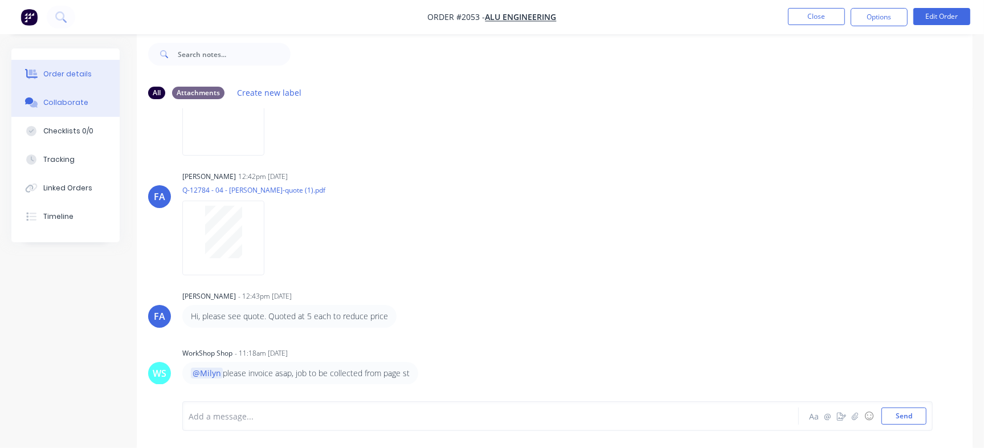
click at [45, 76] on div "Order details" at bounding box center [67, 74] width 48 height 10
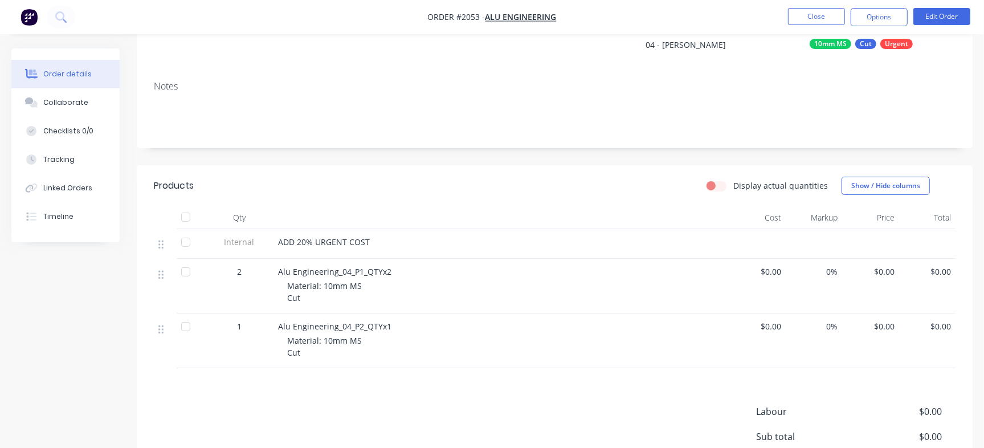
scroll to position [88, 0]
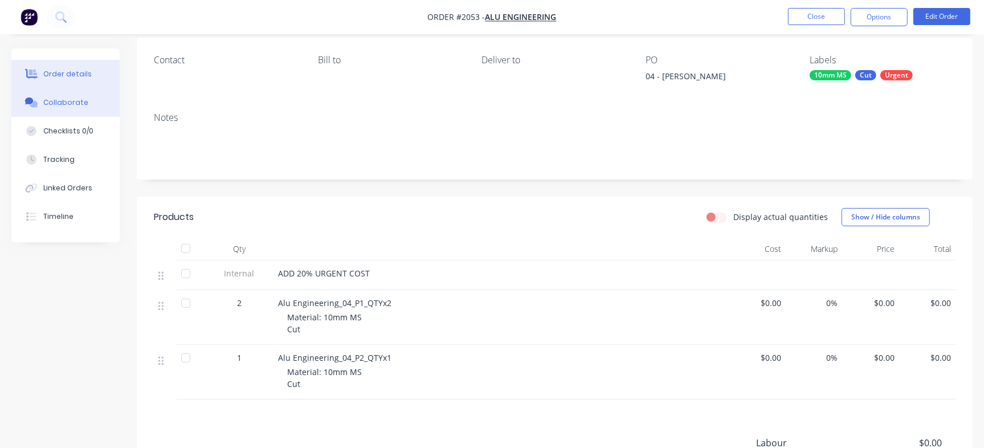
click at [56, 100] on div "Collaborate" at bounding box center [65, 102] width 45 height 10
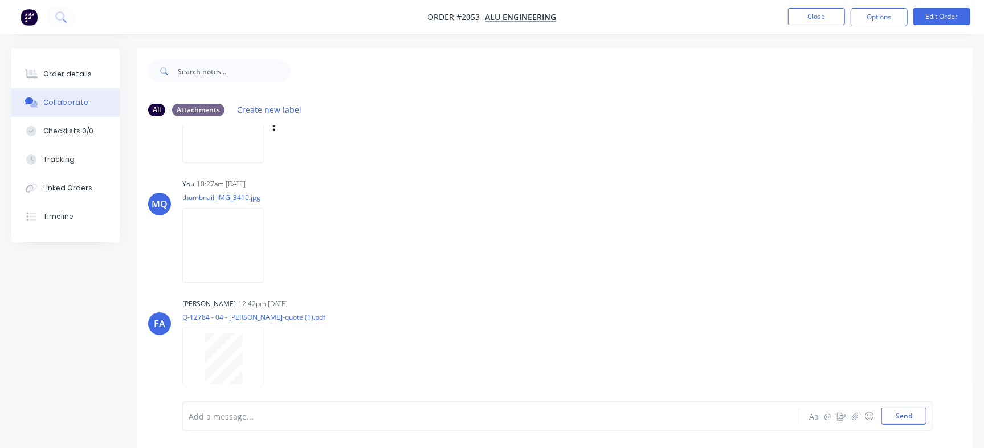
scroll to position [112, 0]
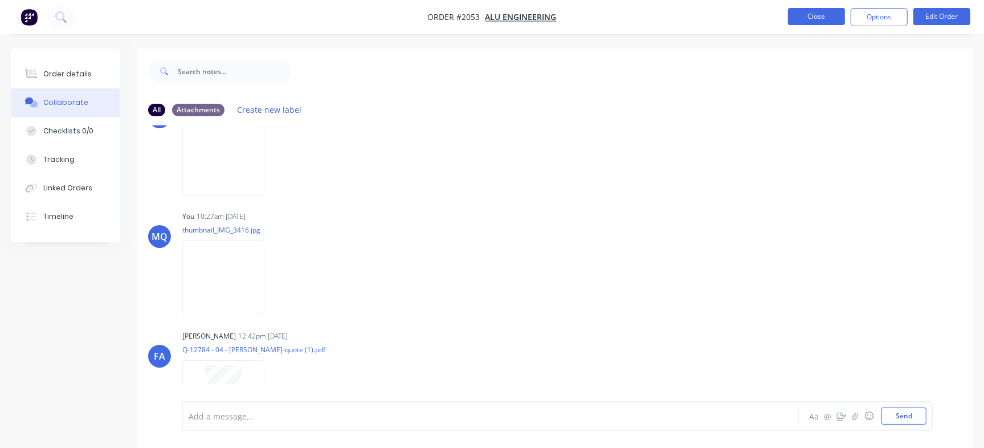
click at [827, 21] on button "Close" at bounding box center [816, 16] width 57 height 17
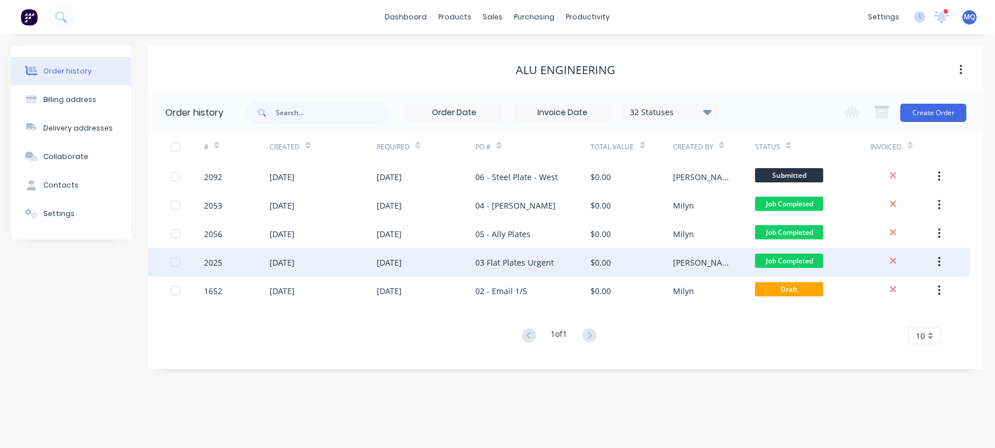
click at [478, 262] on div "03 Flat Plates Urgent" at bounding box center [514, 262] width 79 height 12
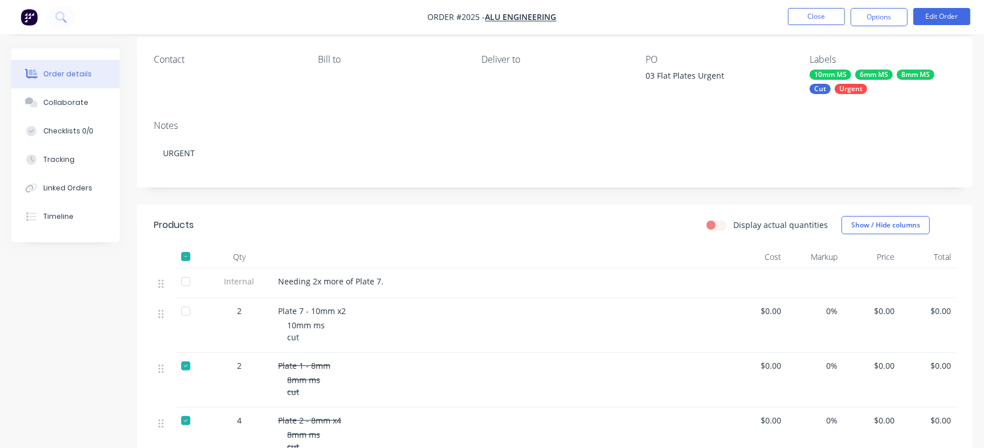
scroll to position [427, 0]
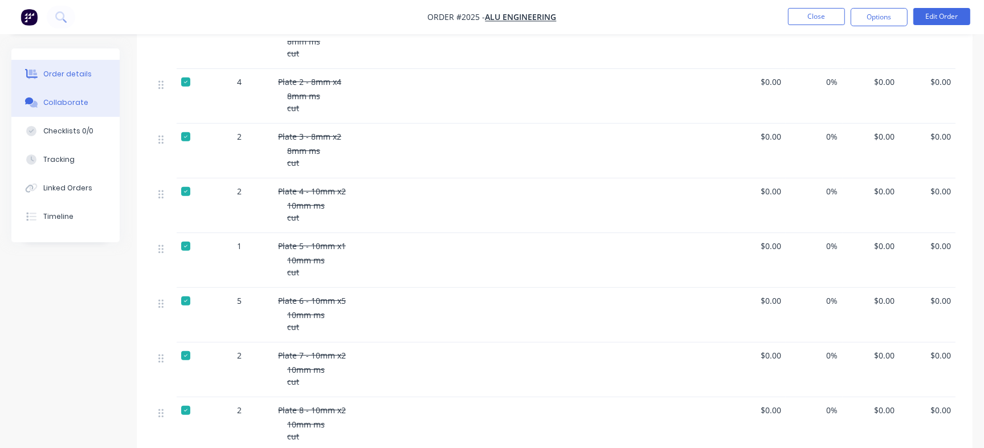
click at [80, 108] on button "Collaborate" at bounding box center [65, 102] width 108 height 28
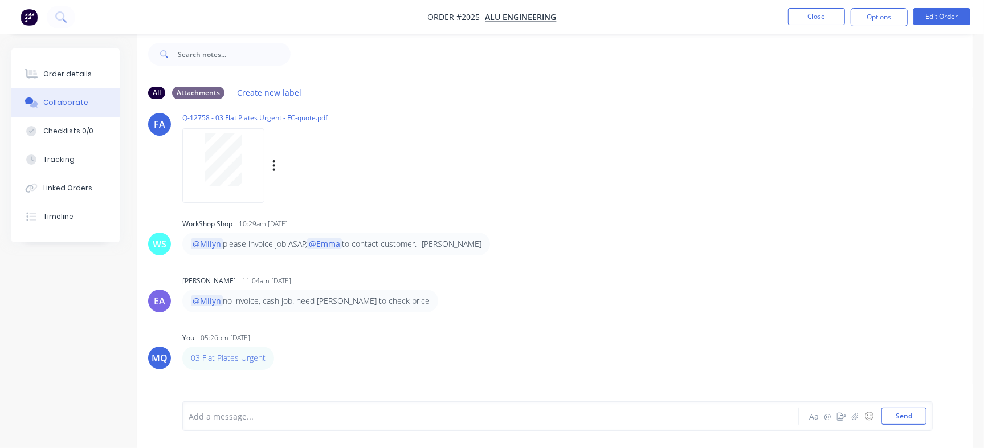
scroll to position [67, 0]
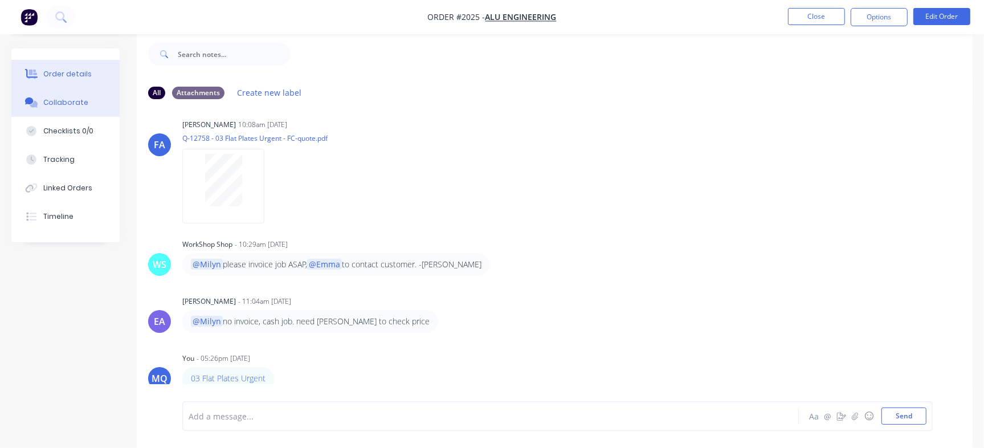
click at [67, 69] on div "Order details" at bounding box center [67, 74] width 48 height 10
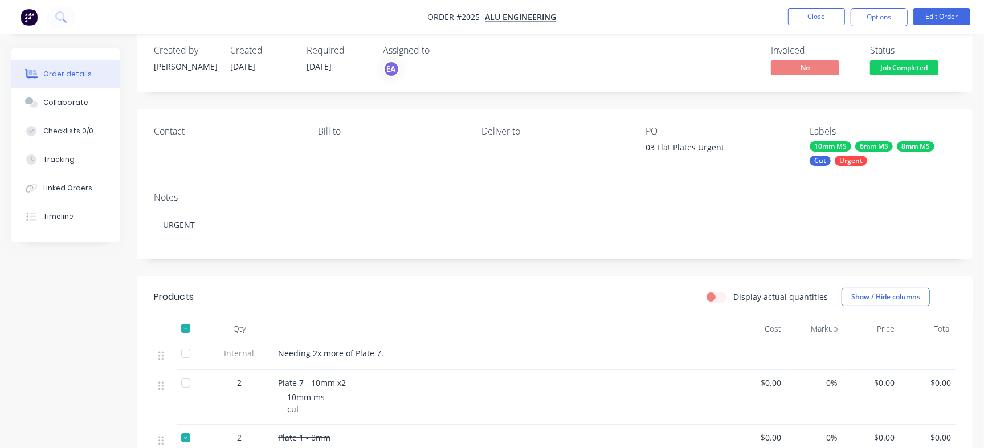
scroll to position [88, 0]
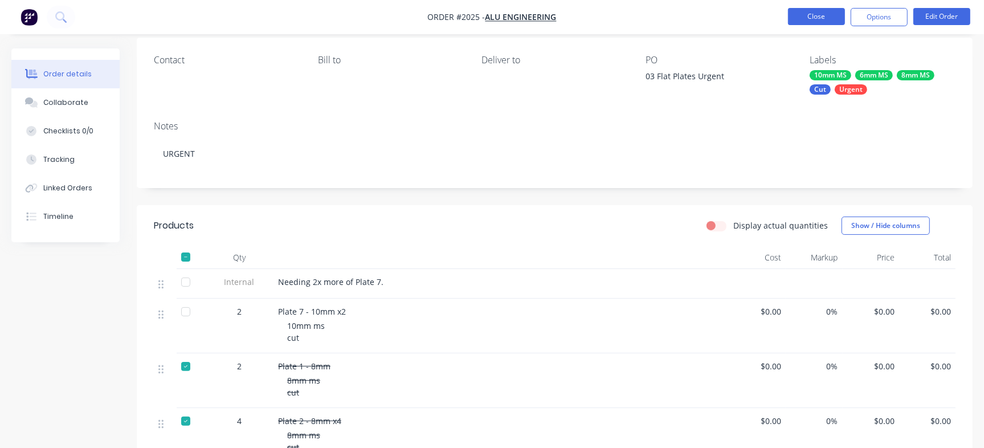
click at [803, 19] on button "Close" at bounding box center [816, 16] width 57 height 17
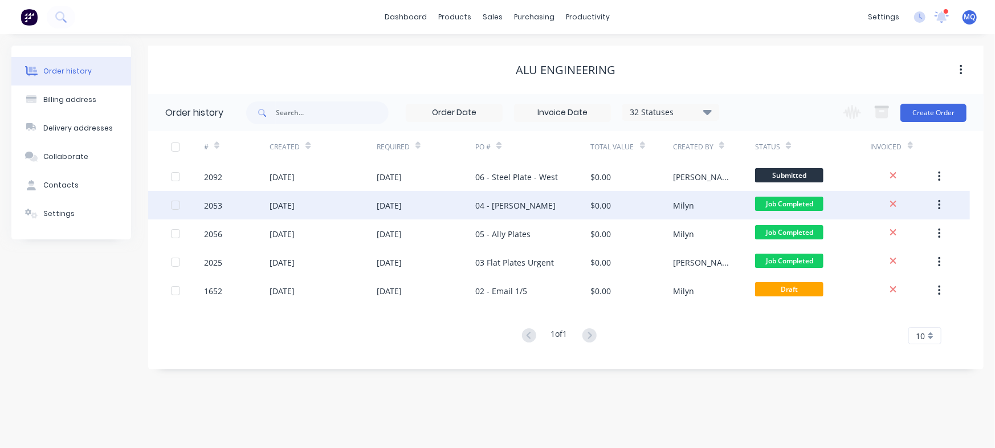
click at [510, 201] on div "04 - [PERSON_NAME]" at bounding box center [515, 205] width 80 height 12
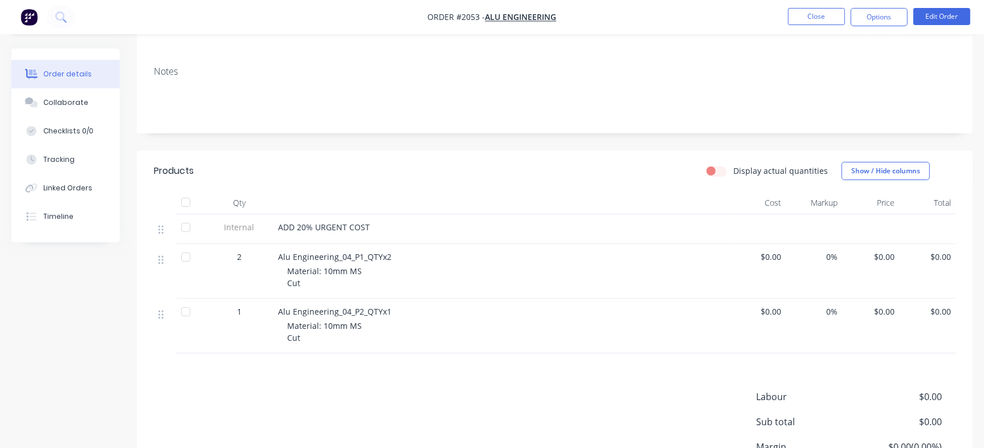
scroll to position [142, 0]
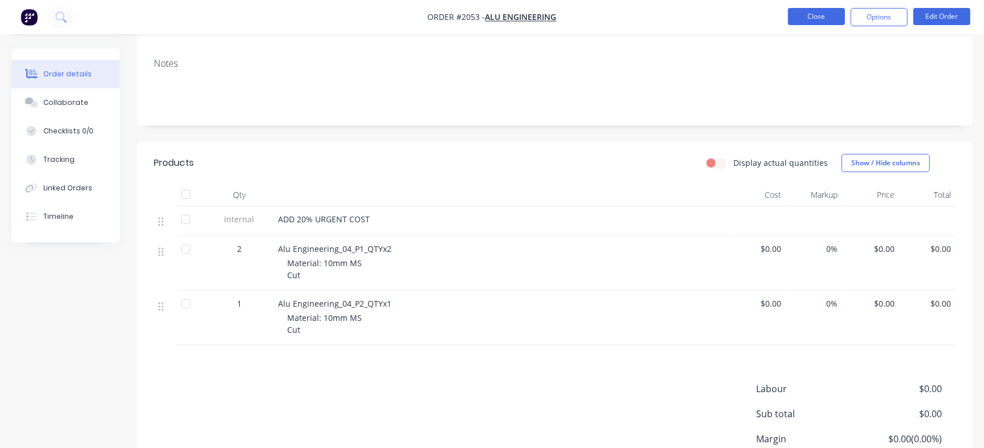
click at [806, 19] on button "Close" at bounding box center [816, 16] width 57 height 17
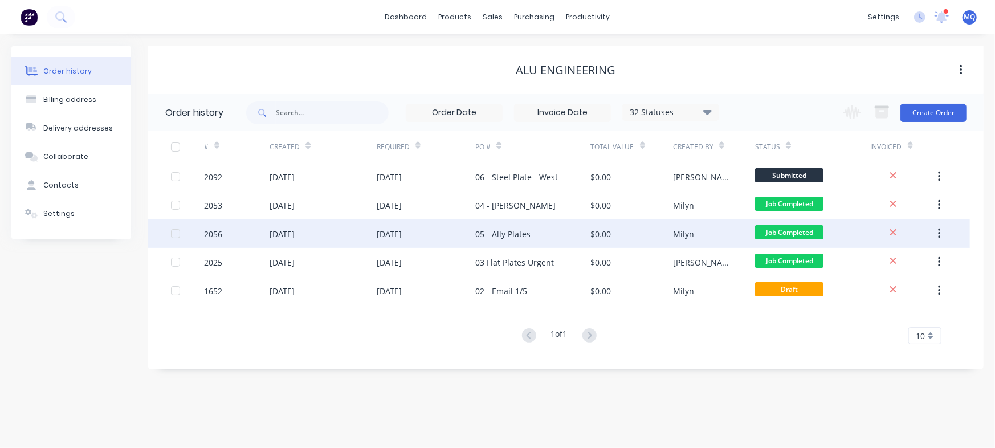
click at [465, 232] on div "[DATE]" at bounding box center [426, 233] width 99 height 28
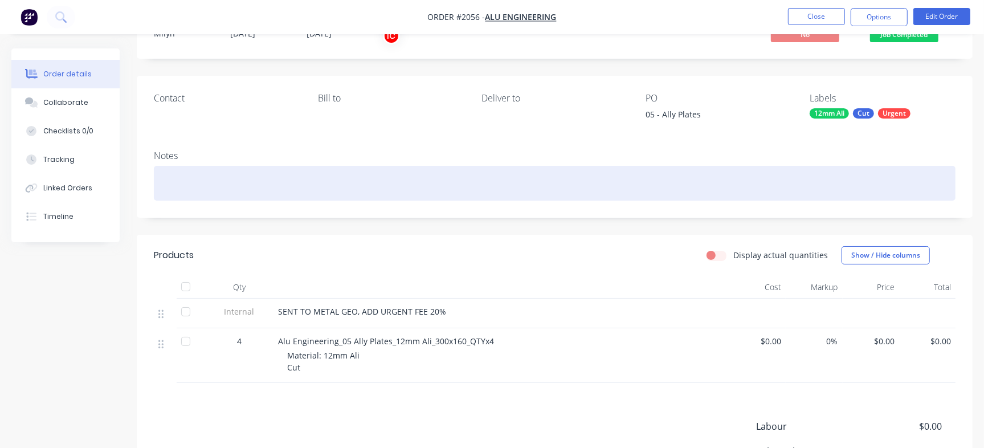
scroll to position [71, 0]
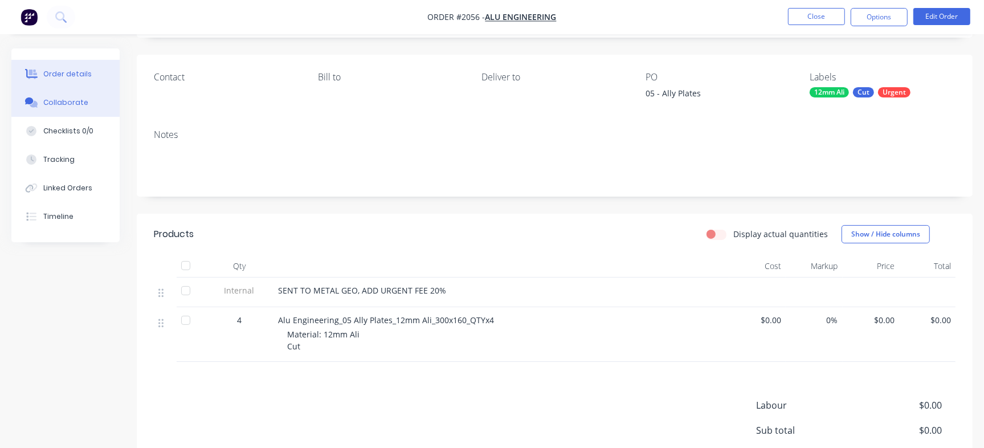
click at [91, 105] on button "Collaborate" at bounding box center [65, 102] width 108 height 28
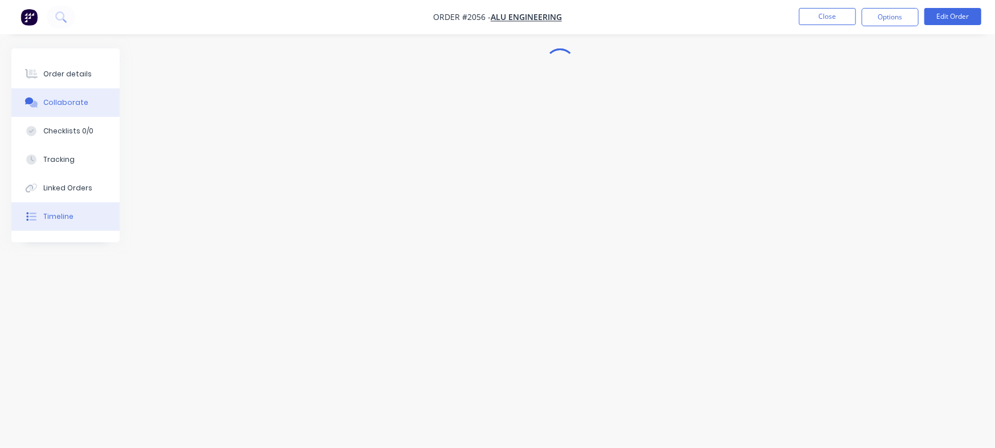
click at [52, 214] on div "Timeline" at bounding box center [58, 216] width 30 height 10
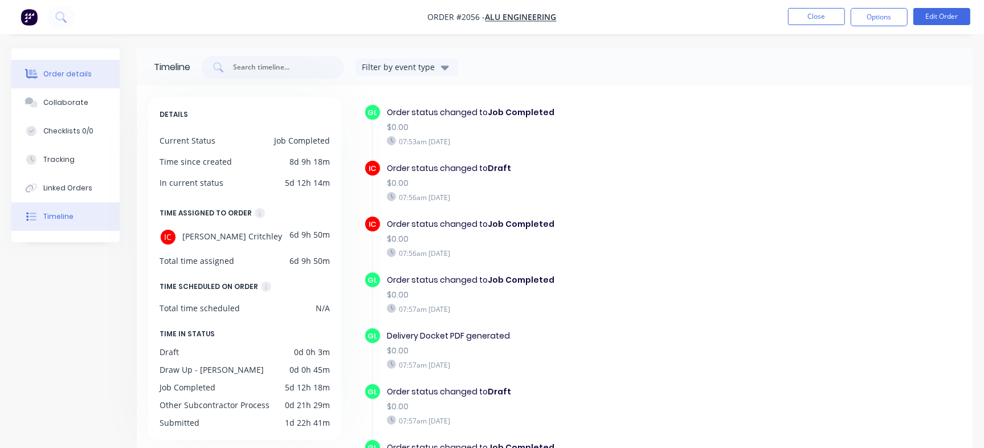
click at [59, 75] on div "Order details" at bounding box center [67, 74] width 48 height 10
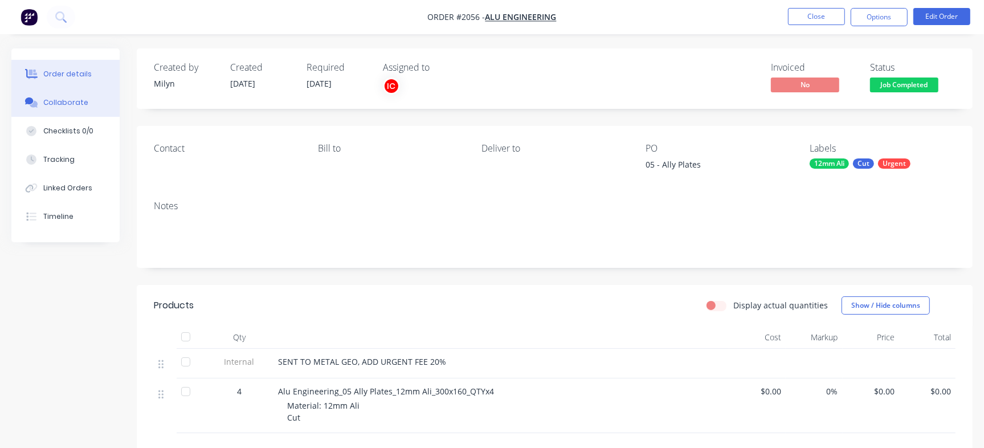
click at [79, 95] on button "Collaborate" at bounding box center [65, 102] width 108 height 28
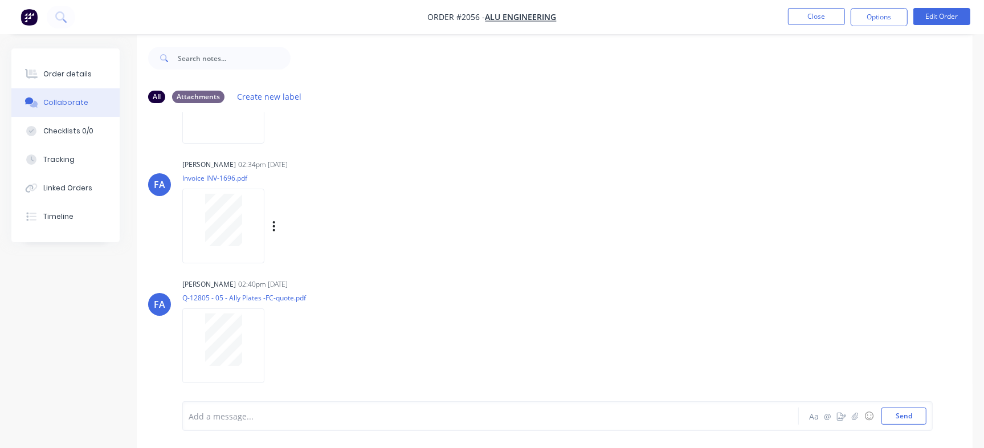
scroll to position [17, 0]
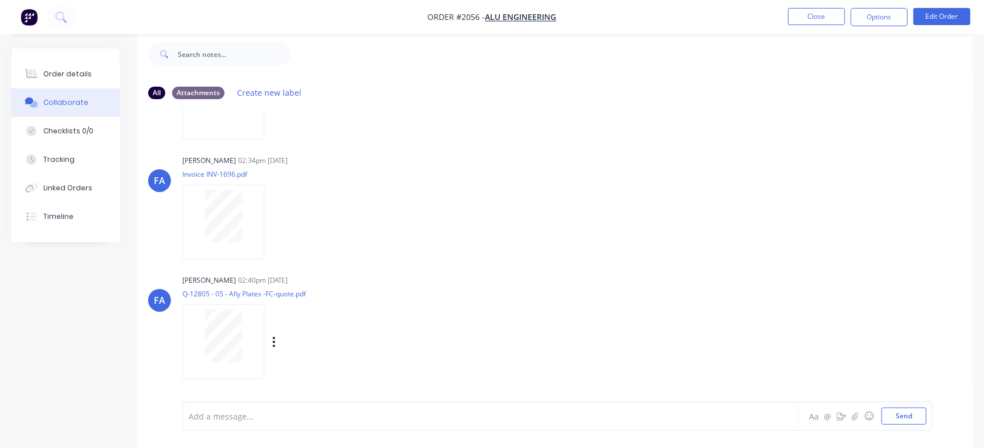
click at [255, 313] on div at bounding box center [224, 335] width 72 height 52
click at [829, 15] on button "Close" at bounding box center [816, 16] width 57 height 17
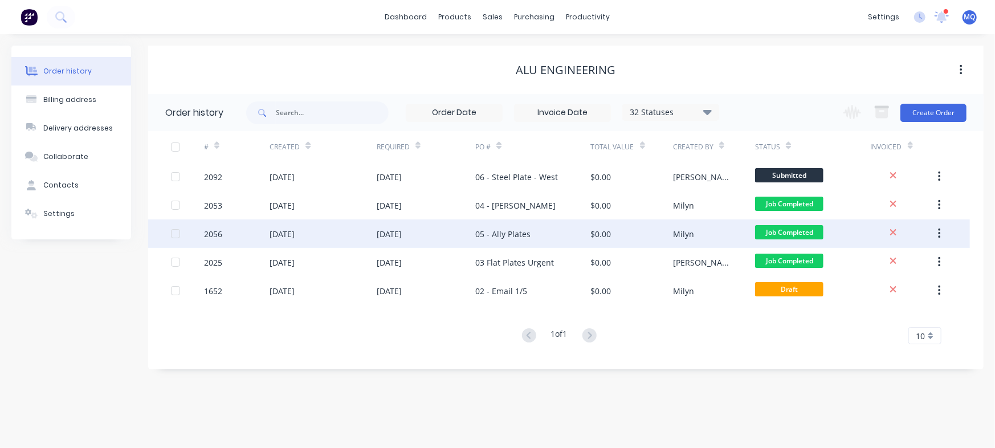
click at [541, 225] on div "05 - Ally Plates" at bounding box center [532, 233] width 115 height 28
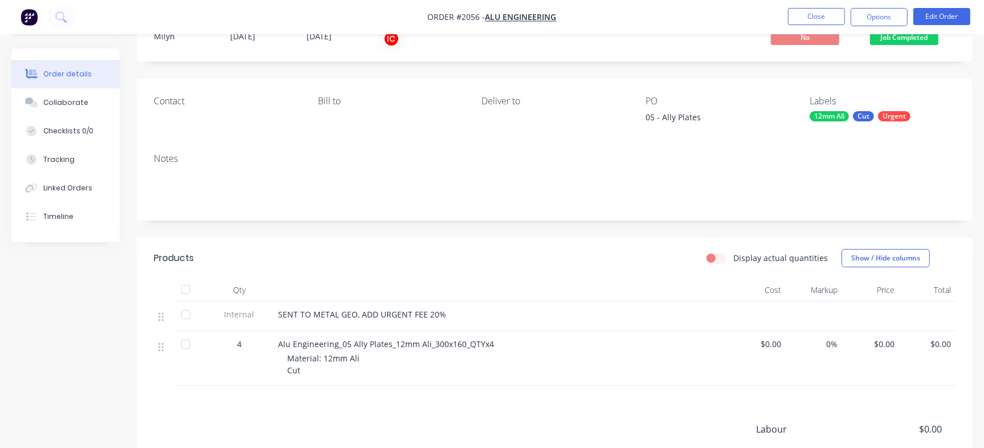
scroll to position [71, 0]
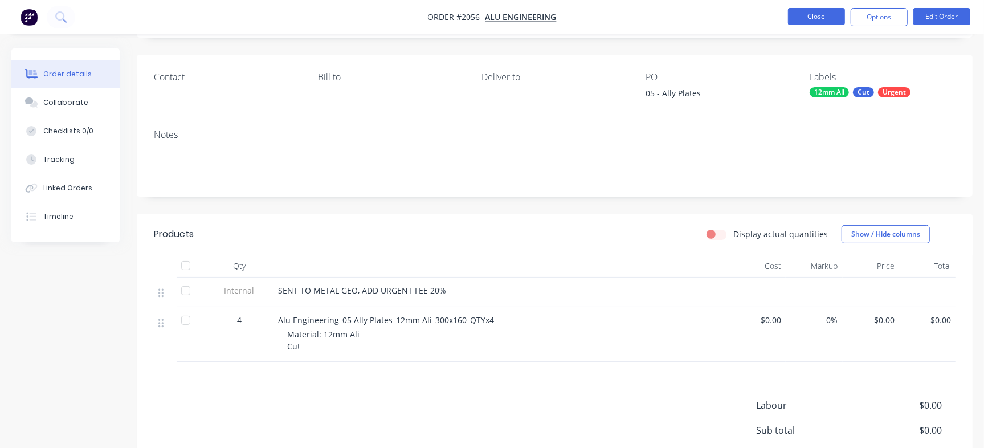
click at [789, 9] on button "Close" at bounding box center [816, 16] width 57 height 17
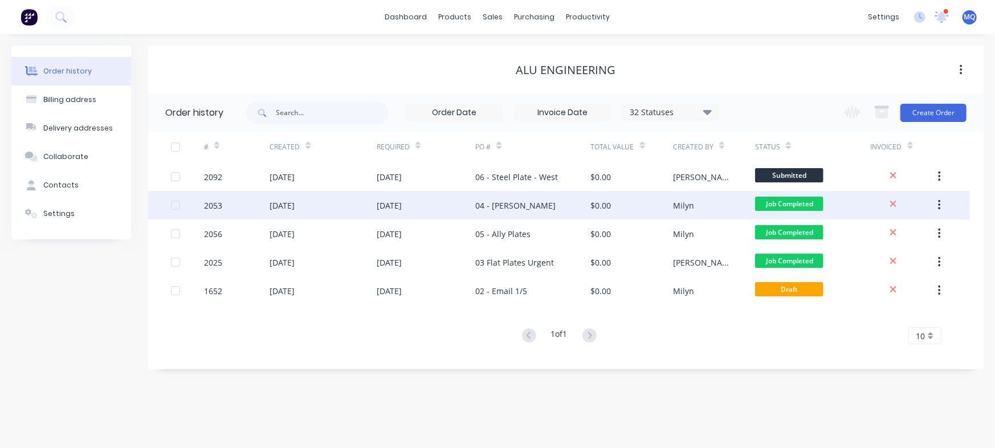
click at [535, 195] on div "04 - [PERSON_NAME]" at bounding box center [532, 205] width 115 height 28
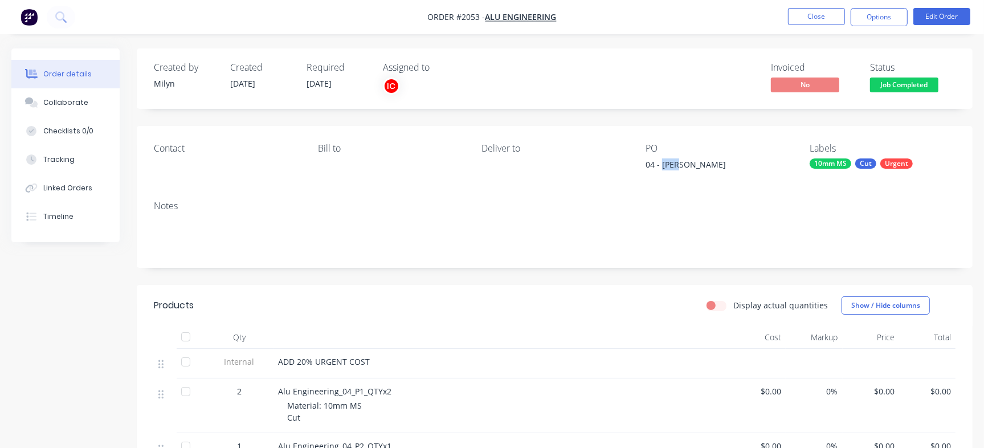
drag, startPoint x: 663, startPoint y: 166, endPoint x: 698, endPoint y: 167, distance: 34.8
click at [698, 167] on div "04 - [PERSON_NAME]" at bounding box center [717, 166] width 142 height 16
copy div "[PERSON_NAME]"
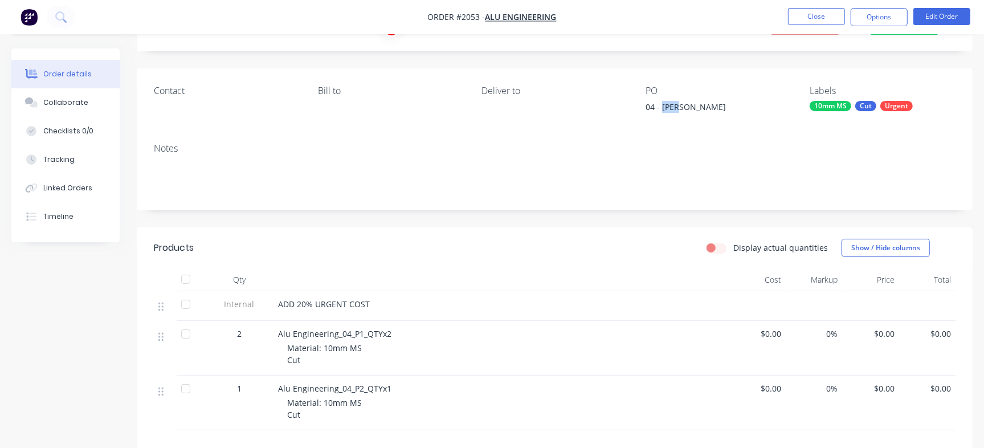
scroll to position [142, 0]
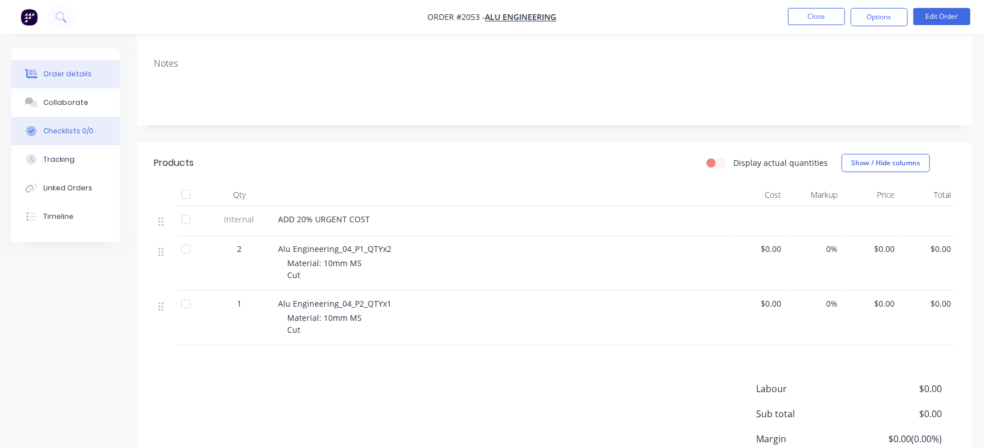
click at [75, 130] on div "Checklists 0/0" at bounding box center [68, 131] width 50 height 10
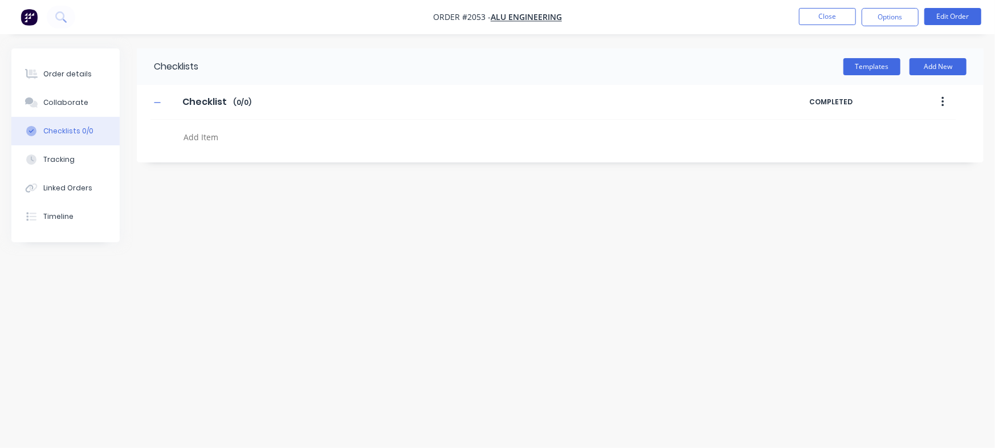
click at [217, 129] on textarea at bounding box center [438, 137] width 519 height 17
paste textarea "INV-2877"
type textarea "INV-2877"
click at [52, 55] on div "Order details Collaborate Checklists 0/1 Tracking Linked Orders Timeline" at bounding box center [65, 145] width 108 height 194
click at [59, 63] on button "Order details" at bounding box center [65, 74] width 108 height 28
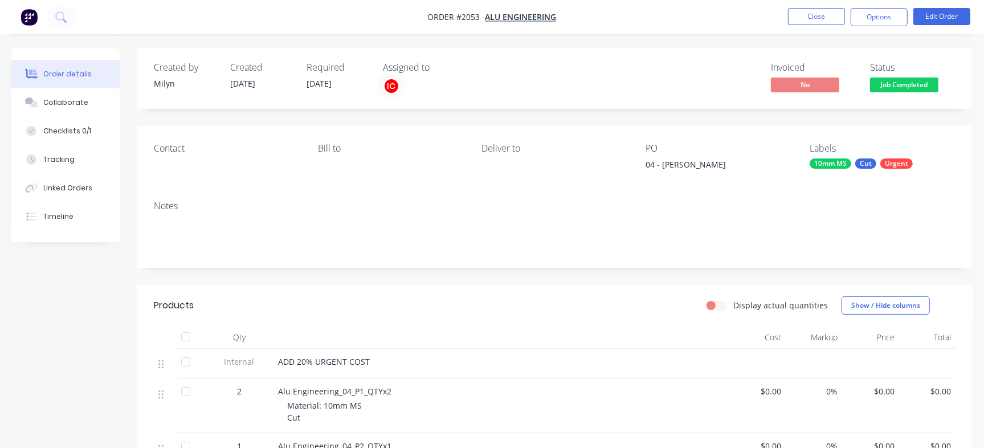
click at [910, 82] on span "Job Completed" at bounding box center [904, 85] width 68 height 14
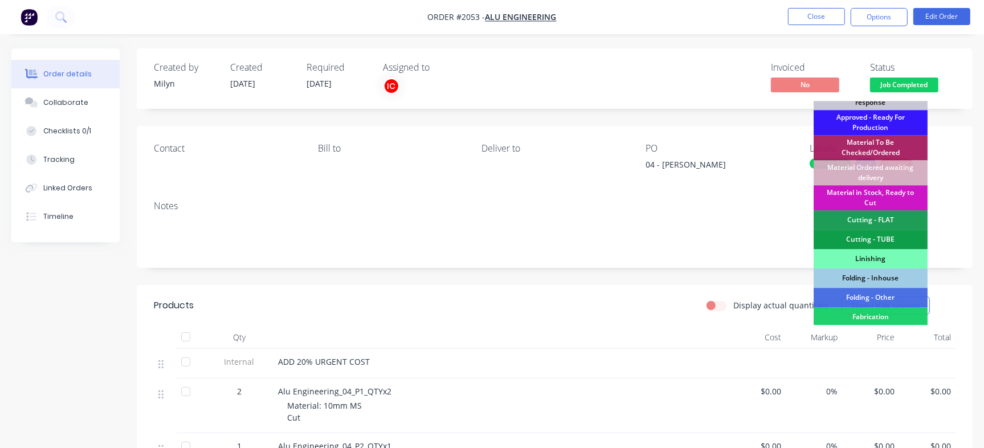
scroll to position [319, 0]
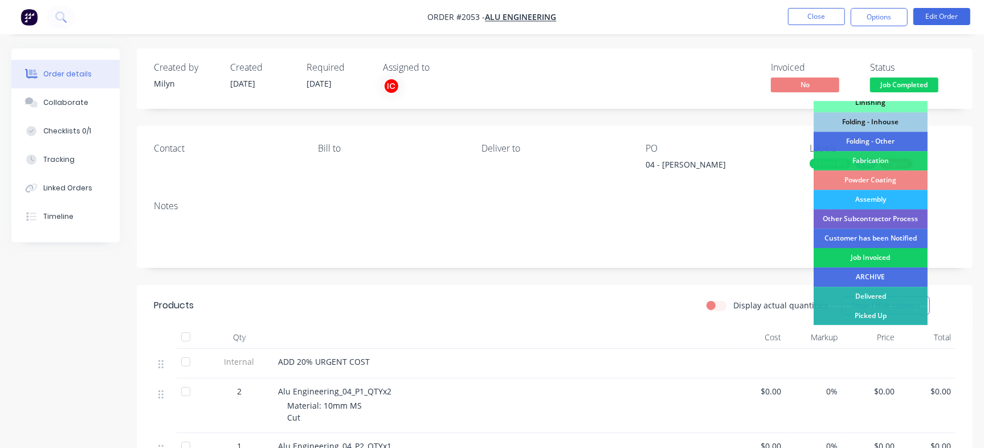
click at [878, 260] on div "Job Invoiced" at bounding box center [871, 257] width 114 height 19
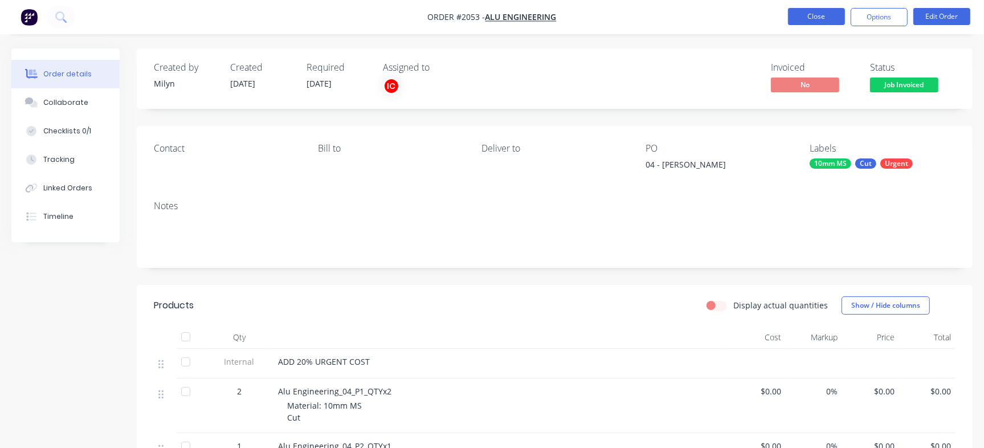
click at [822, 8] on button "Close" at bounding box center [816, 16] width 57 height 17
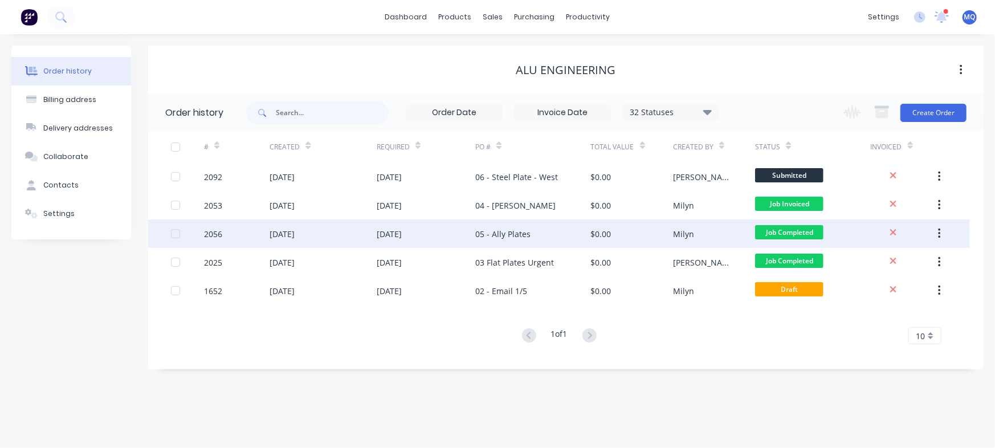
click at [523, 234] on div "05 - Ally Plates" at bounding box center [502, 234] width 55 height 12
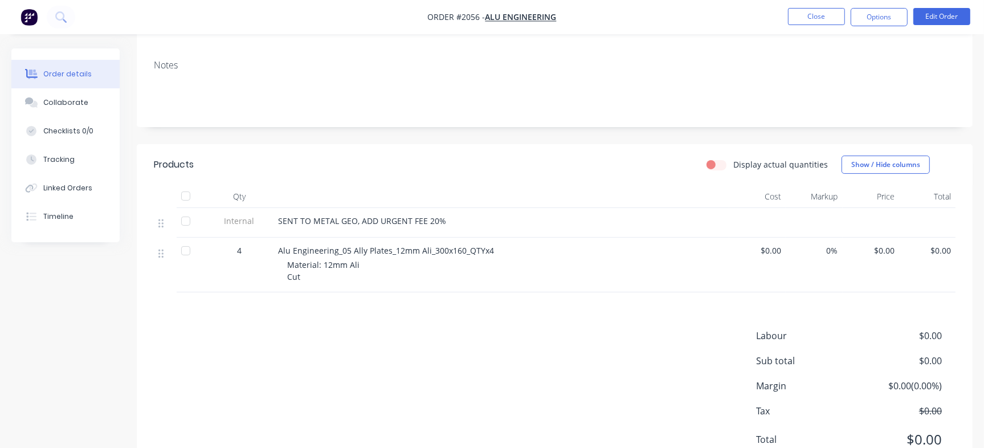
scroll to position [142, 0]
click at [60, 99] on div "Collaborate" at bounding box center [65, 102] width 45 height 10
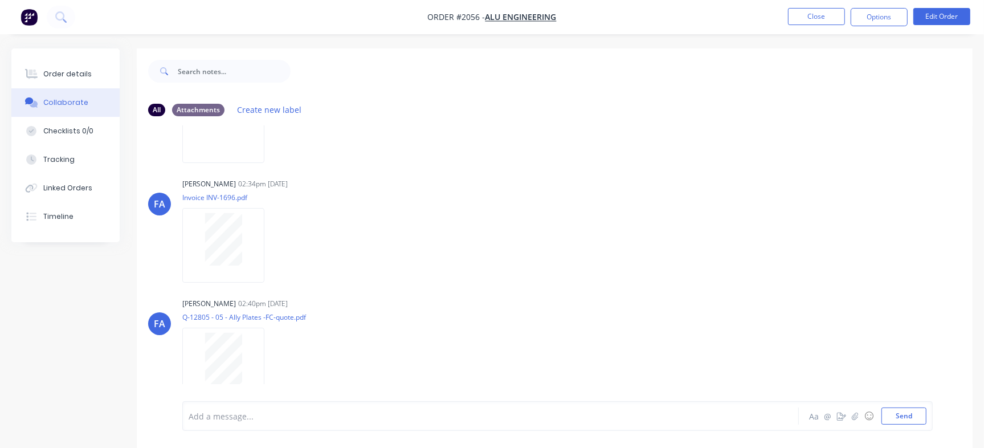
scroll to position [384, 0]
click at [250, 256] on div at bounding box center [224, 233] width 72 height 52
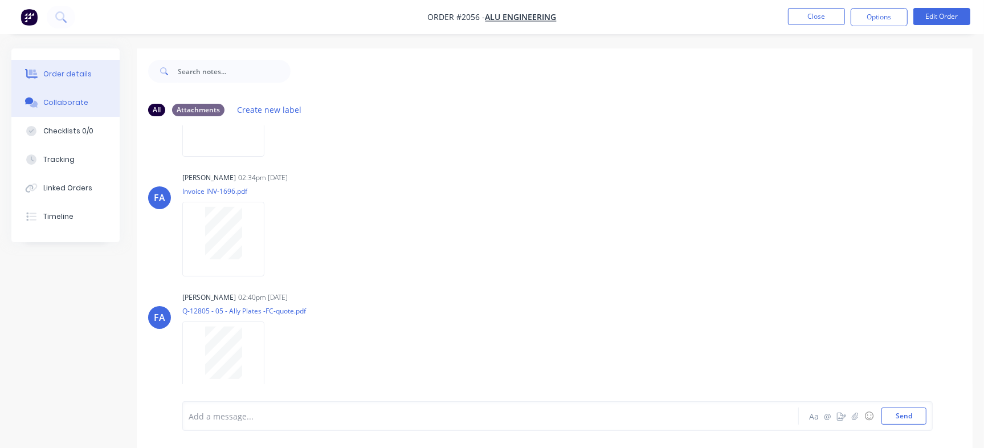
click at [66, 66] on button "Order details" at bounding box center [65, 74] width 108 height 28
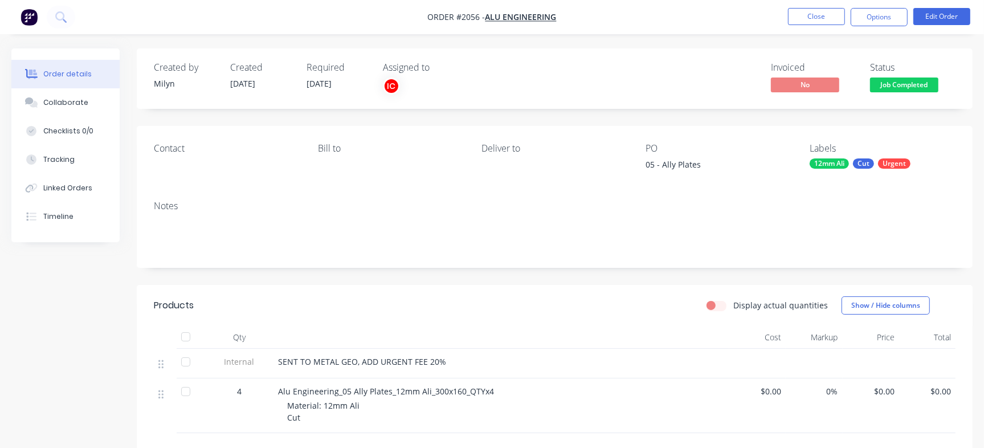
scroll to position [71, 0]
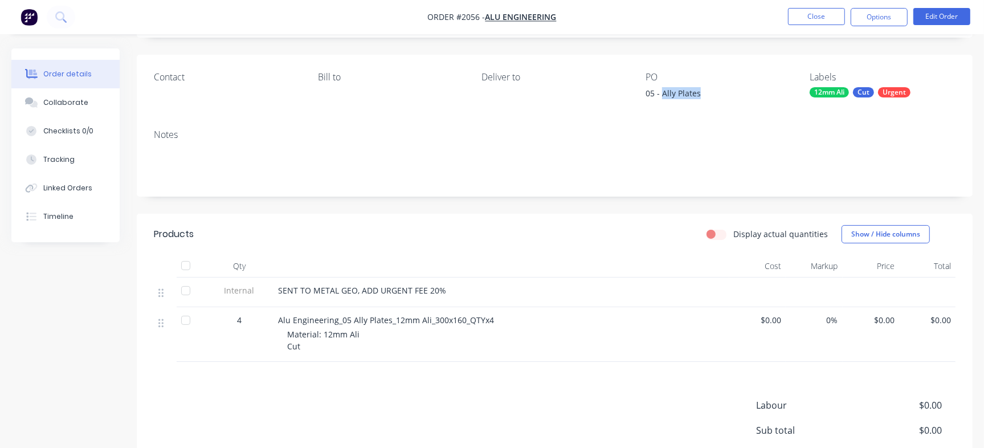
drag, startPoint x: 663, startPoint y: 87, endPoint x: 725, endPoint y: 92, distance: 61.7
click at [725, 92] on div "05 - Ally Plates" at bounding box center [717, 95] width 142 height 16
copy div "Ally Plates"
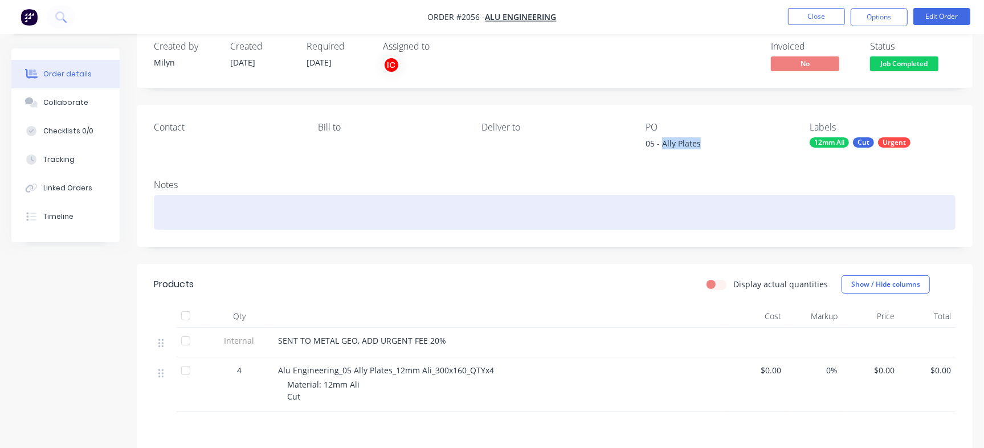
scroll to position [0, 0]
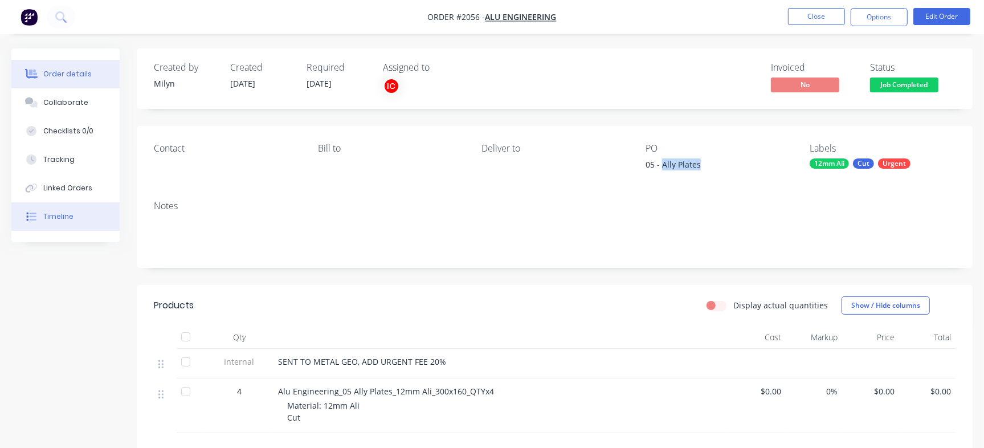
click at [75, 218] on button "Timeline" at bounding box center [65, 216] width 108 height 28
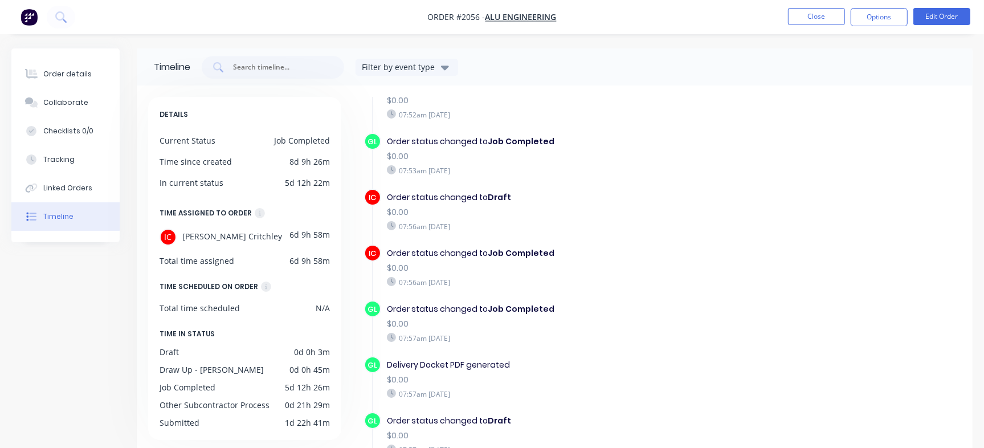
scroll to position [433, 0]
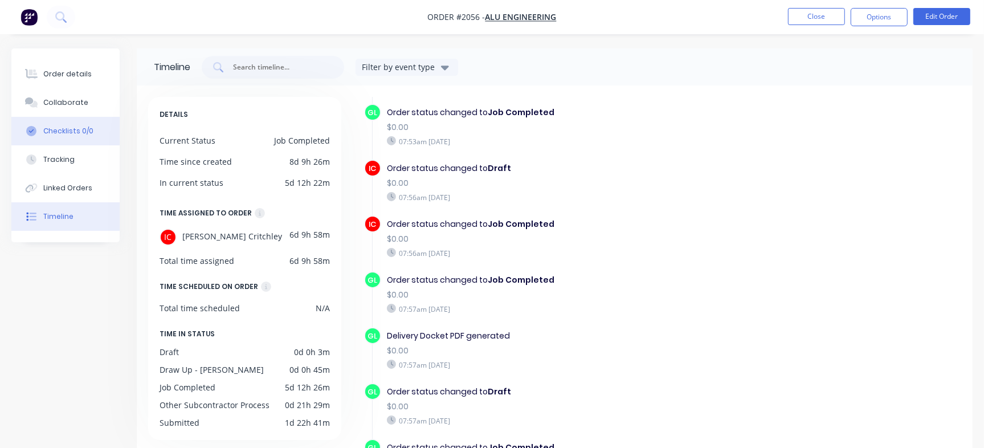
click at [87, 128] on div "Checklists 0/0" at bounding box center [68, 131] width 50 height 10
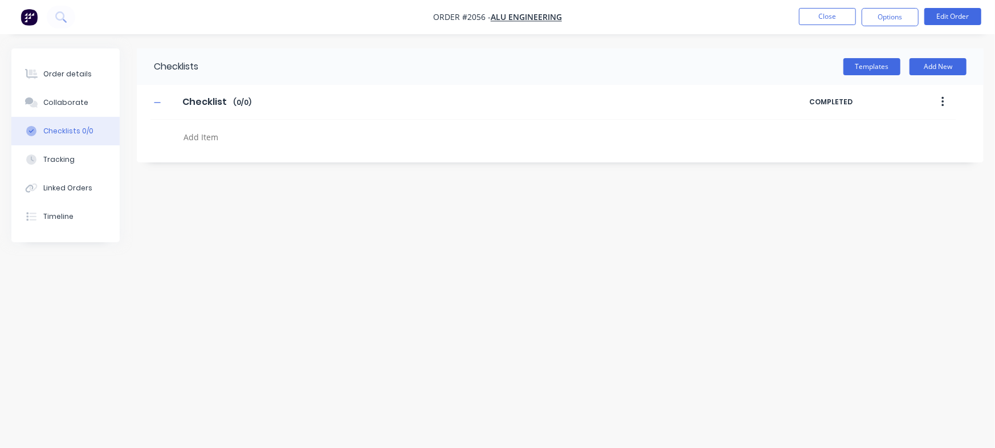
click at [241, 135] on textarea at bounding box center [438, 137] width 519 height 17
paste textarea "INV-2878"
type textarea "INV-2878"
click at [83, 74] on div "Order details" at bounding box center [67, 74] width 48 height 10
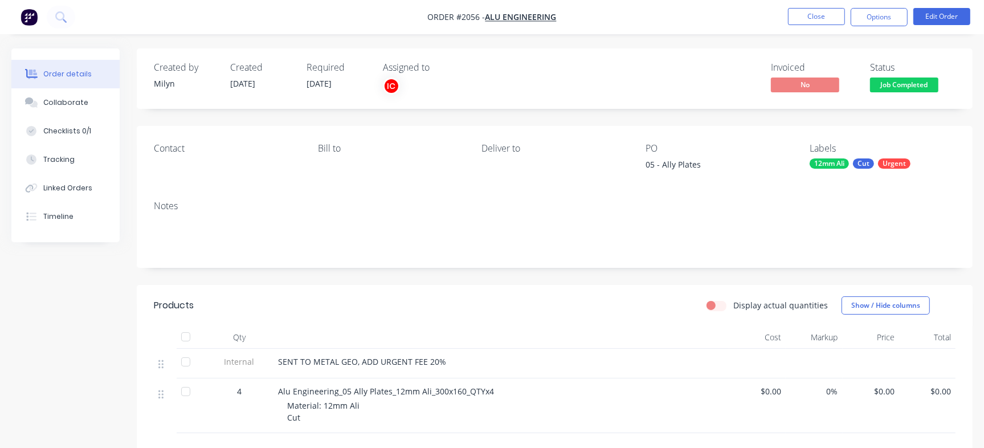
click at [912, 83] on span "Job Completed" at bounding box center [904, 85] width 68 height 14
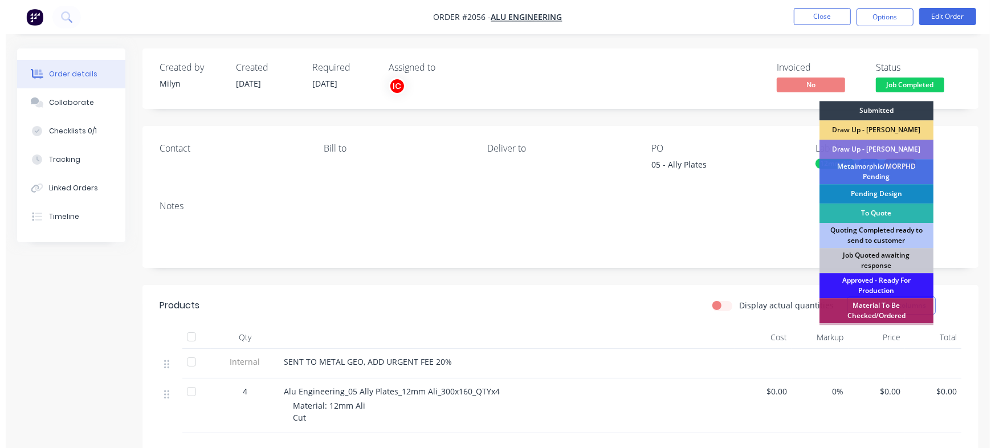
scroll to position [319, 0]
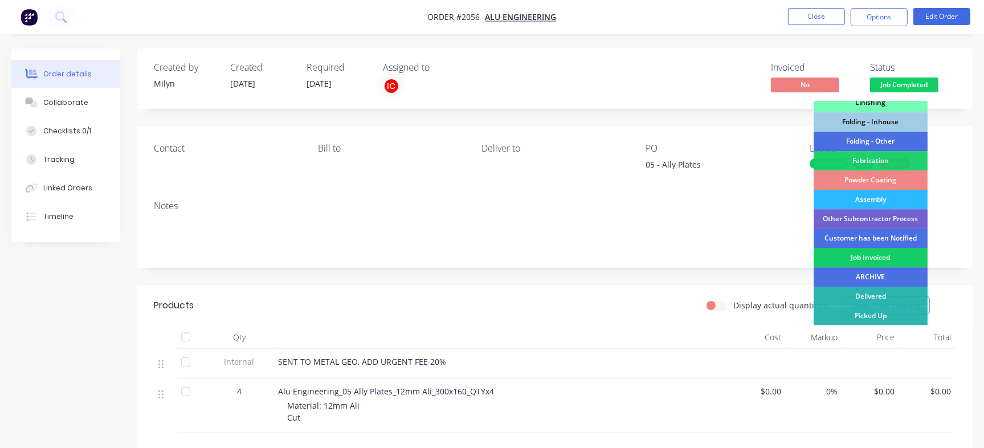
click at [861, 252] on div "Job Invoiced" at bounding box center [871, 257] width 114 height 19
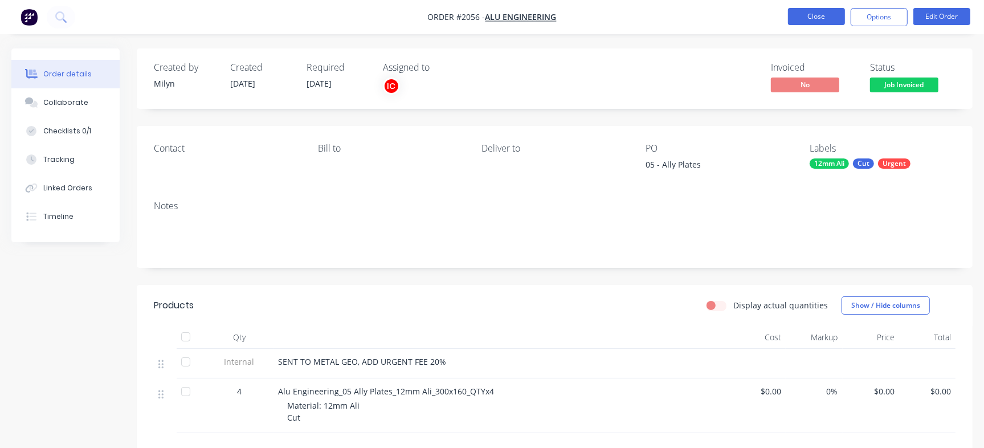
click at [820, 17] on button "Close" at bounding box center [816, 16] width 57 height 17
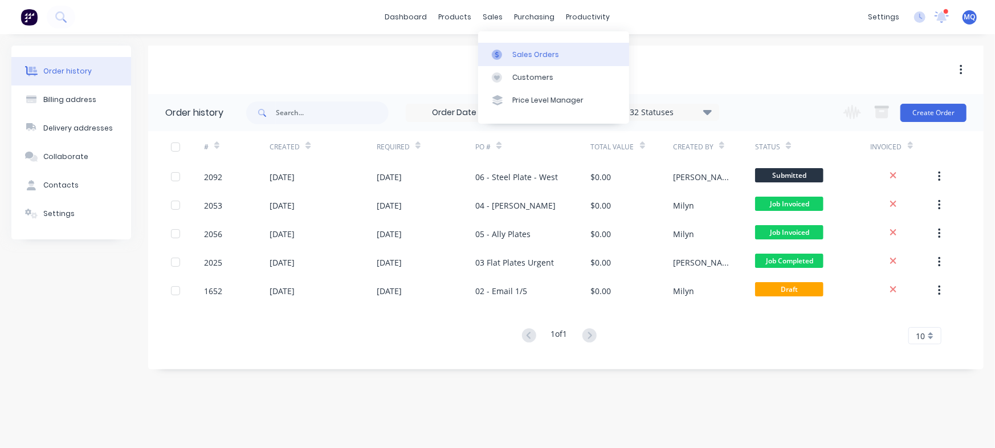
click at [508, 59] on div at bounding box center [500, 55] width 17 height 10
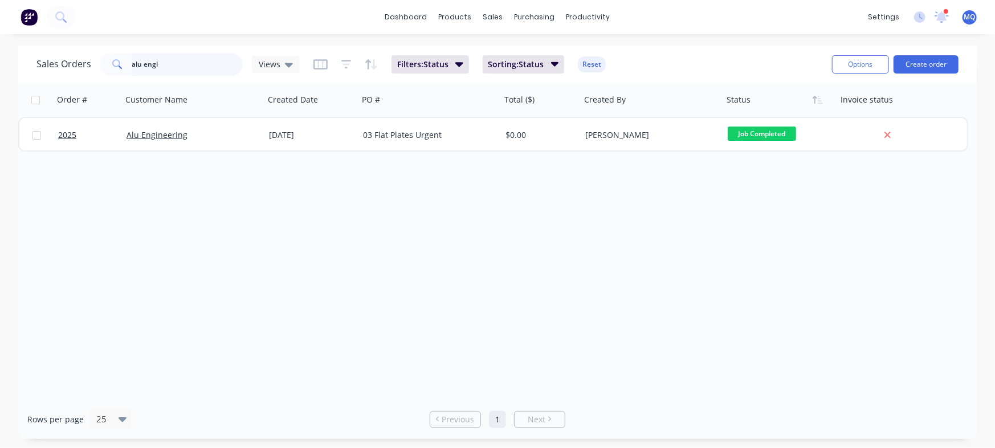
drag, startPoint x: 211, startPoint y: 66, endPoint x: 0, endPoint y: 16, distance: 217.3
click at [0, 16] on div "dashboard products sales purchasing productivity dashboard products Product Cat…" at bounding box center [497, 224] width 995 height 448
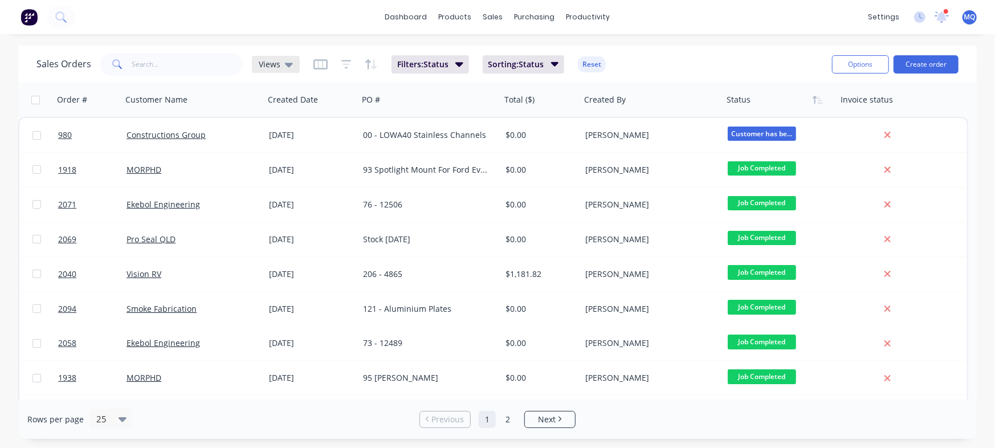
click at [282, 64] on div "Views" at bounding box center [276, 64] width 34 height 10
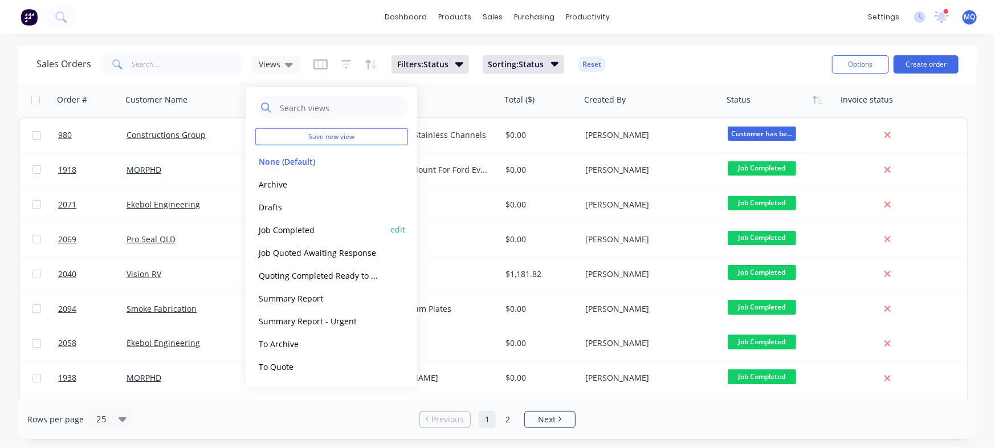
click at [291, 226] on button "Job Completed" at bounding box center [320, 229] width 130 height 13
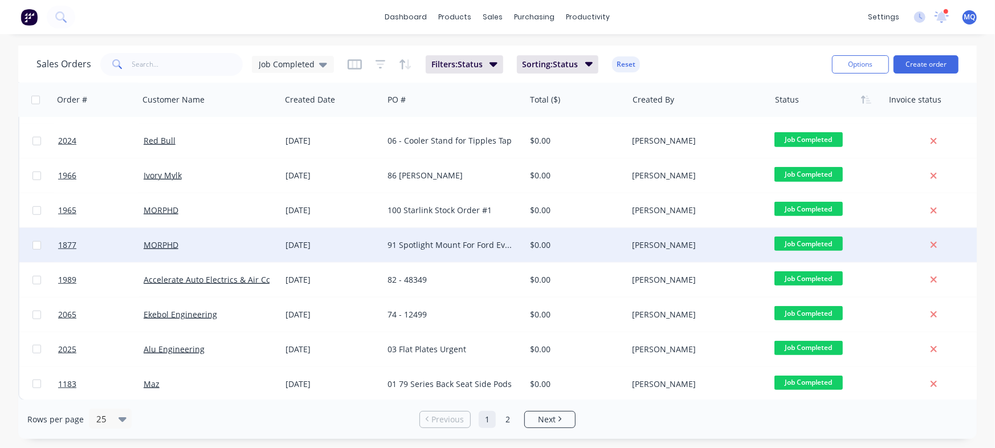
scroll to position [590, 0]
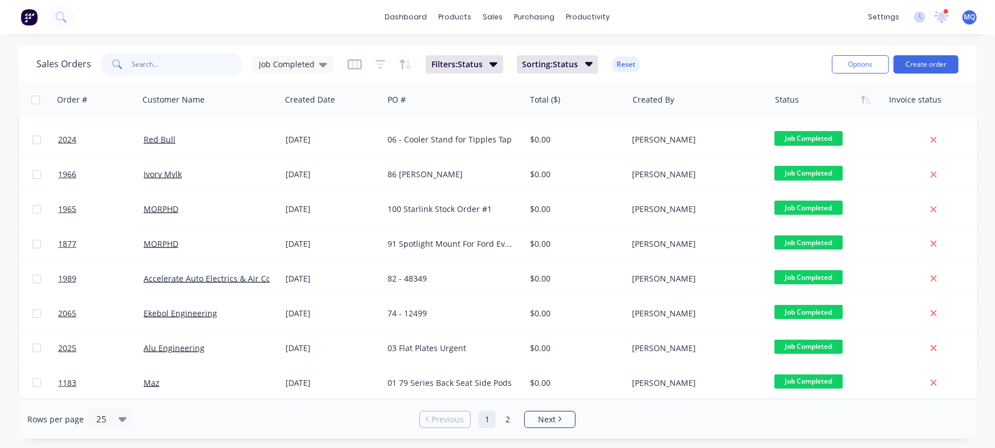
click at [181, 57] on input "text" at bounding box center [187, 64] width 111 height 23
type input "accelerate"
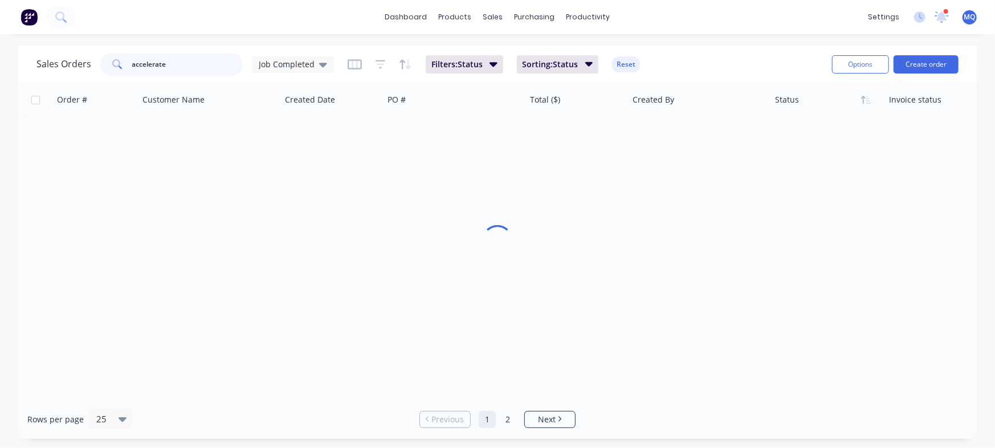
scroll to position [0, 0]
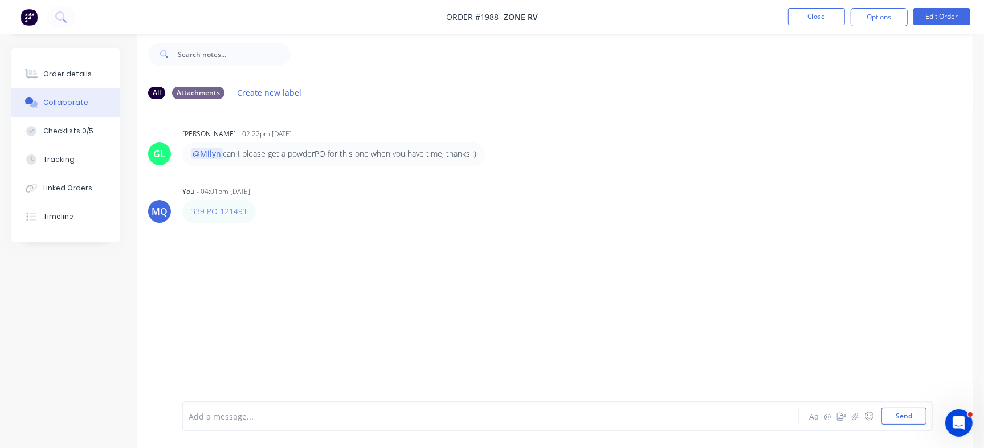
scroll to position [17, 0]
click at [82, 127] on div "Checklists 0/5" at bounding box center [68, 131] width 50 height 10
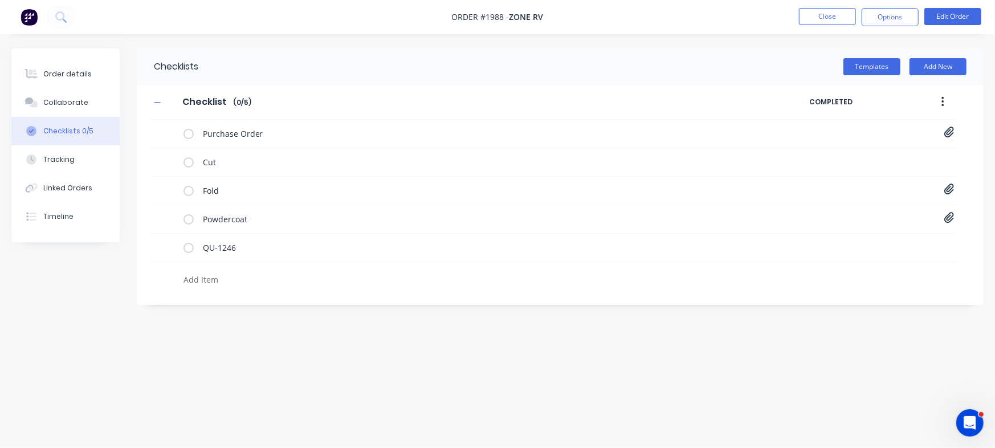
type textarea "x"
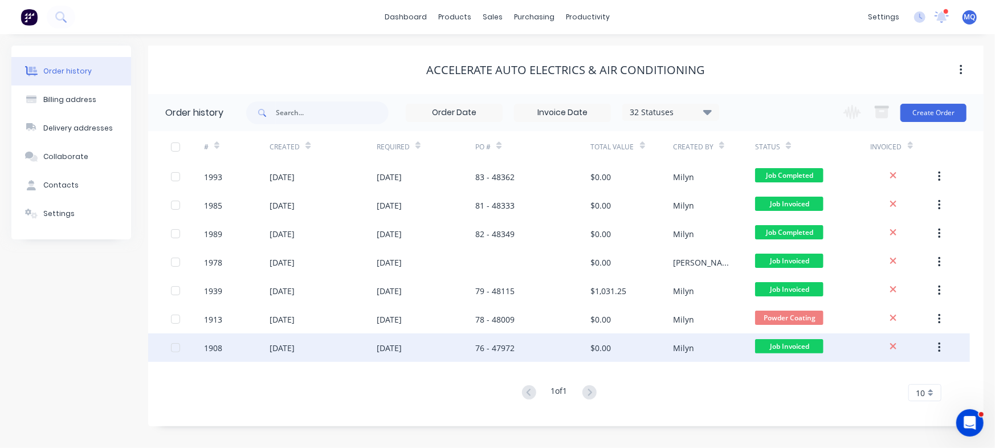
click at [538, 337] on div "76 - 47972" at bounding box center [532, 347] width 115 height 28
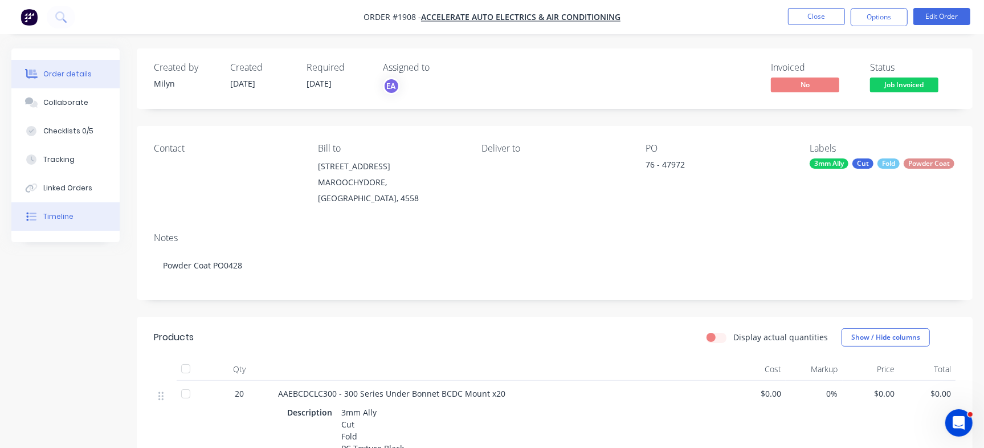
click at [70, 226] on button "Timeline" at bounding box center [65, 216] width 108 height 28
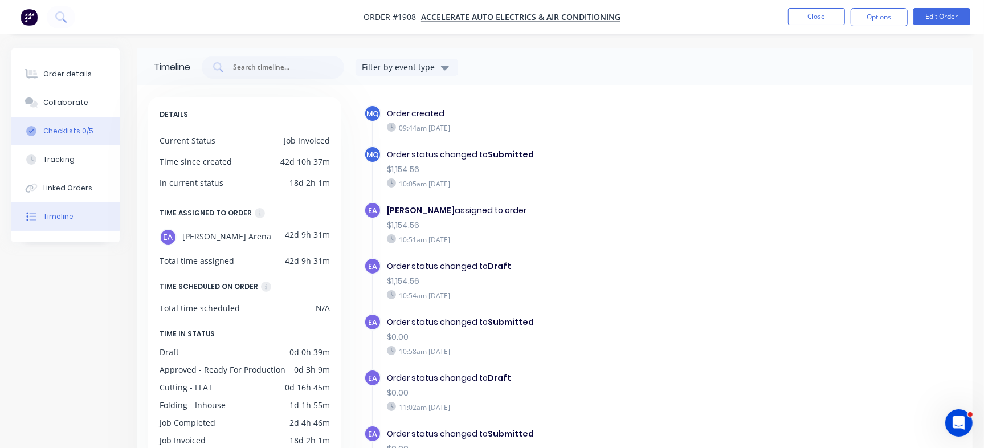
click at [96, 122] on button "Checklists 0/5" at bounding box center [65, 131] width 108 height 28
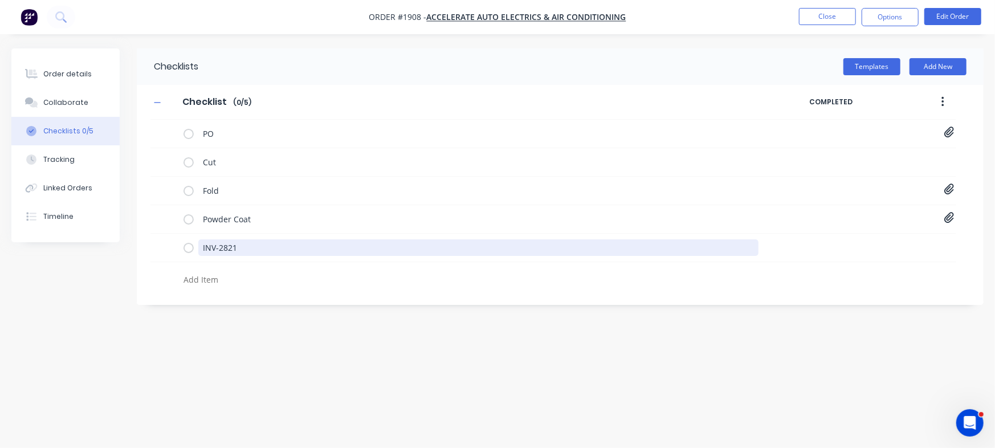
drag, startPoint x: 267, startPoint y: 251, endPoint x: 244, endPoint y: 3, distance: 249.5
click at [64, 200] on div "Order details Collaborate Checklists 0/5 Tracking Linked Orders Timeline Order …" at bounding box center [497, 202] width 995 height 308
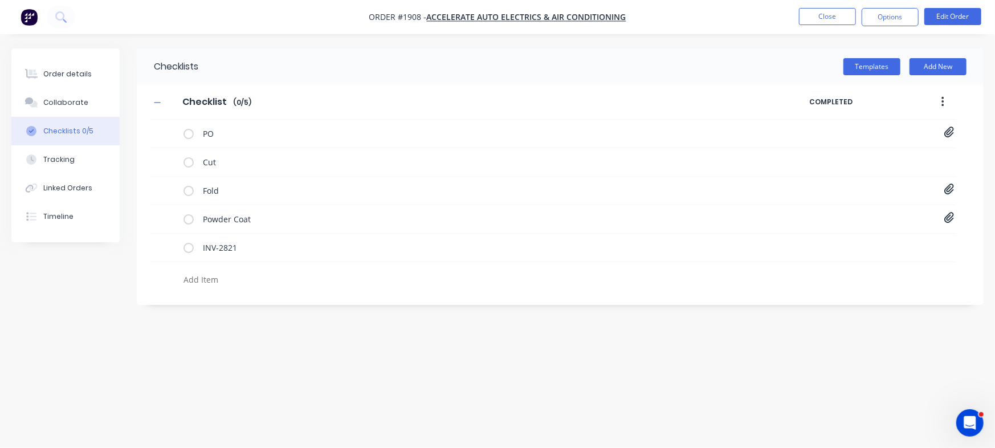
type textarea "x"
